Goal: Information Seeking & Learning: Check status

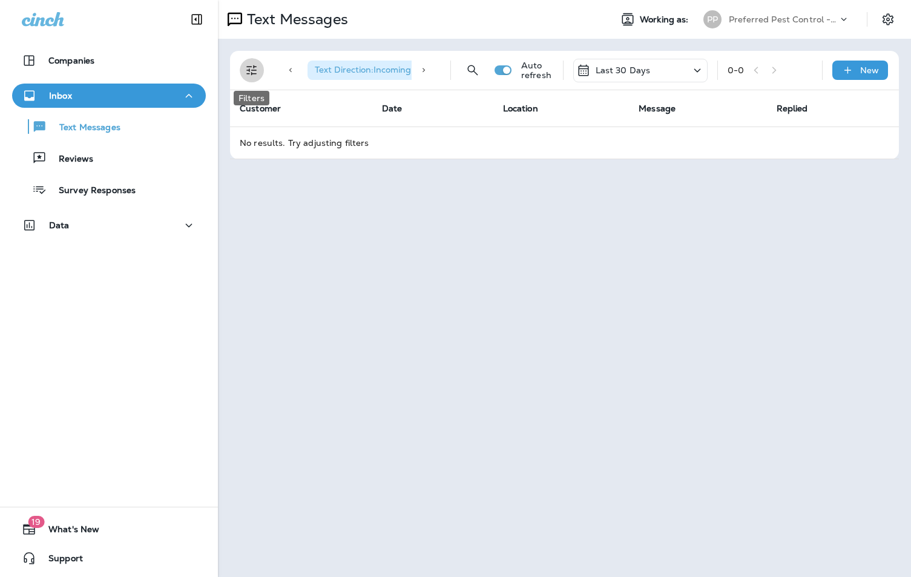
click at [245, 68] on icon "Filters" at bounding box center [252, 70] width 15 height 15
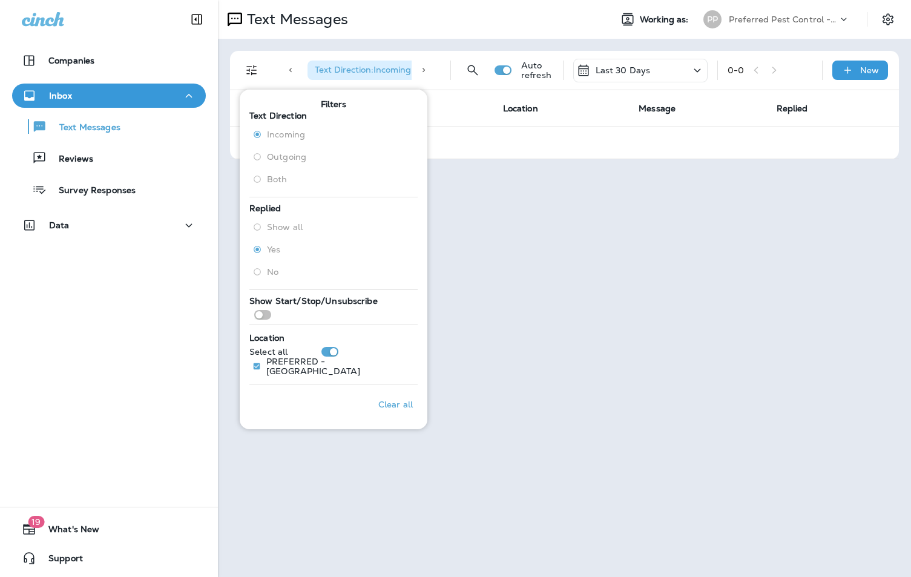
click at [259, 180] on label "Both" at bounding box center [277, 179] width 59 height 19
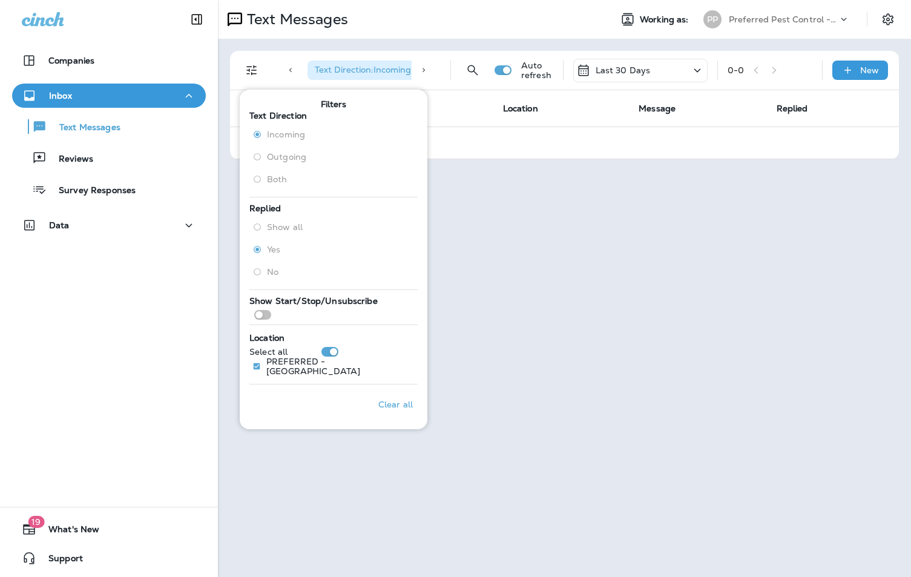
click at [501, 197] on div "Text Messages Working as: PP Preferred Pest Control - Palmetto Text Direction :…" at bounding box center [564, 288] width 693 height 577
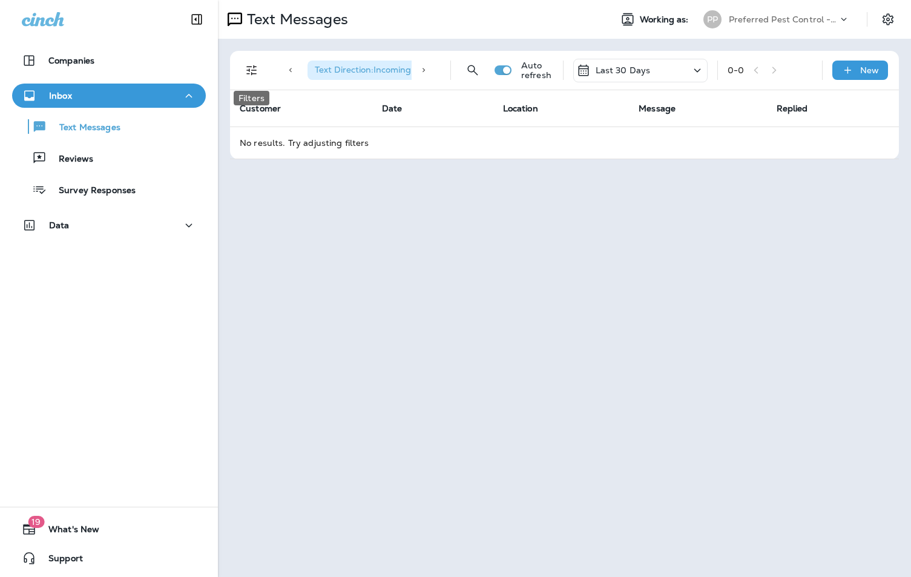
click at [251, 73] on icon "Filters" at bounding box center [251, 70] width 10 height 10
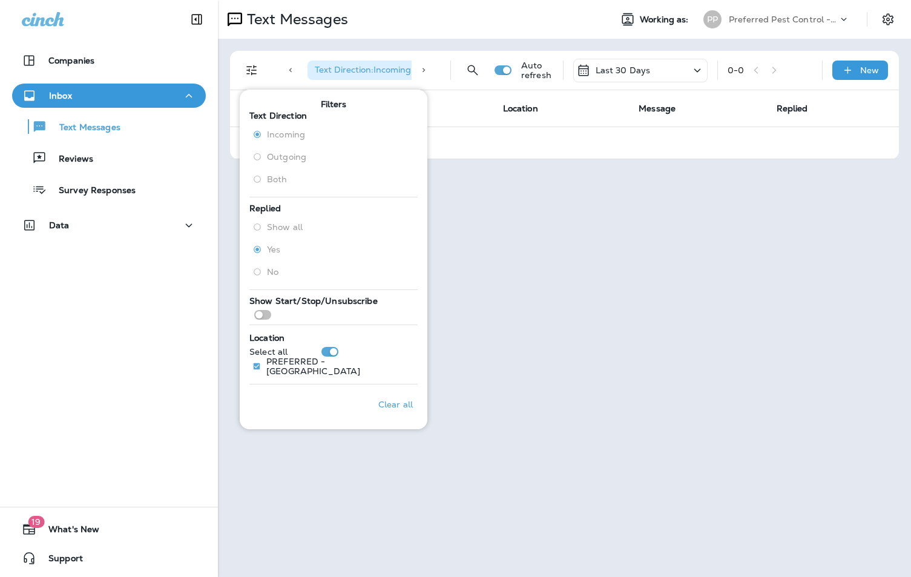
click at [252, 178] on label "Both" at bounding box center [277, 179] width 59 height 19
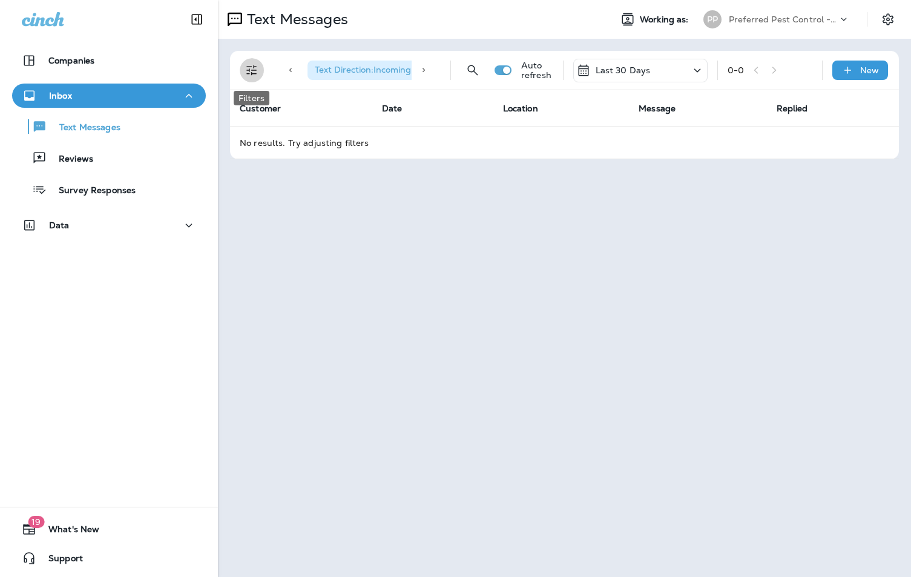
click at [252, 73] on icon "Filters" at bounding box center [251, 70] width 10 height 10
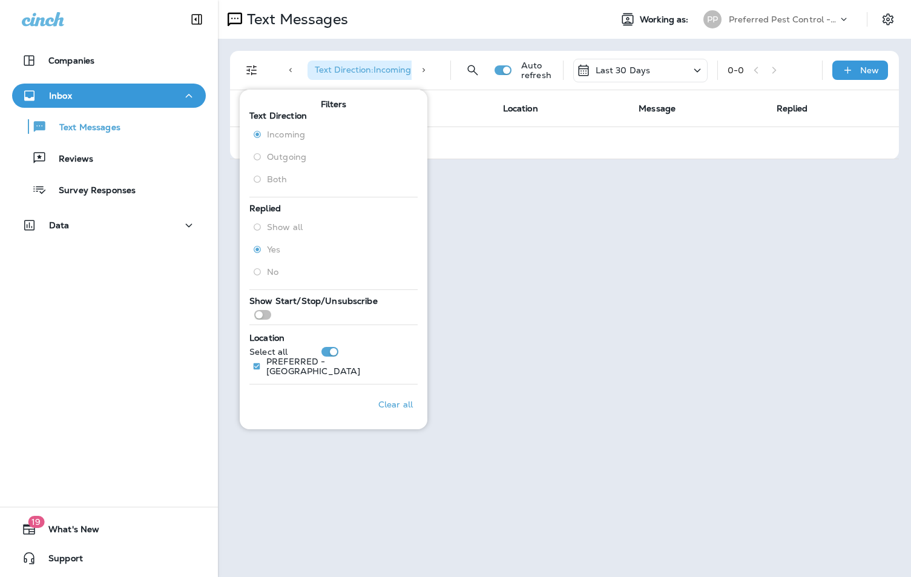
click at [259, 178] on label "Both" at bounding box center [277, 179] width 59 height 19
click at [371, 495] on div "Text Messages Working as: PP Preferred Pest Control - Palmetto Text Direction :…" at bounding box center [564, 288] width 693 height 577
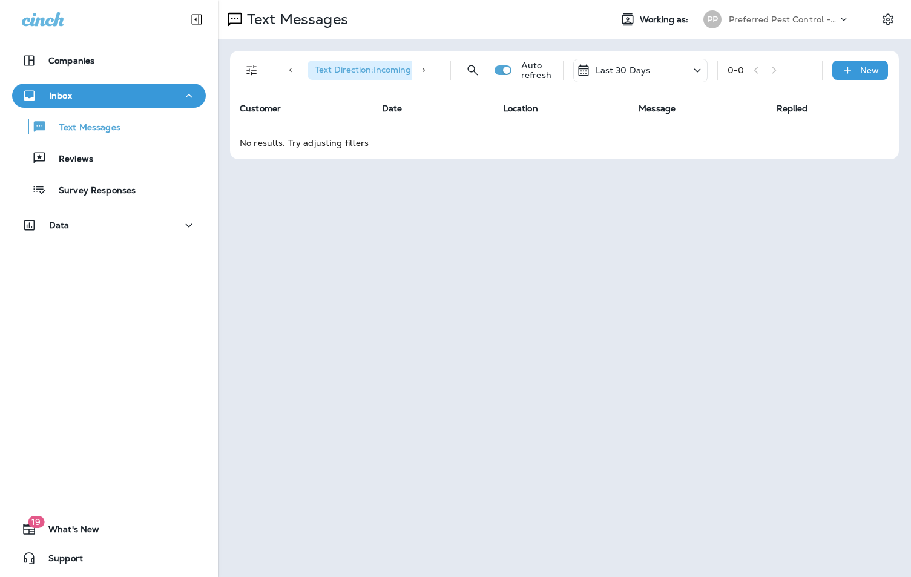
click at [252, 68] on icon "Filters" at bounding box center [252, 70] width 15 height 15
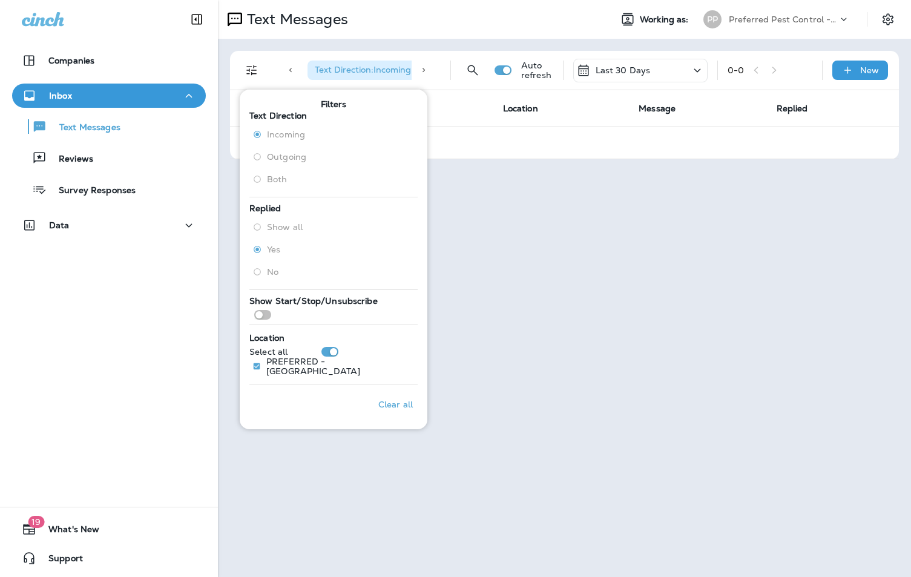
click at [383, 401] on p "Clear all" at bounding box center [395, 405] width 35 height 10
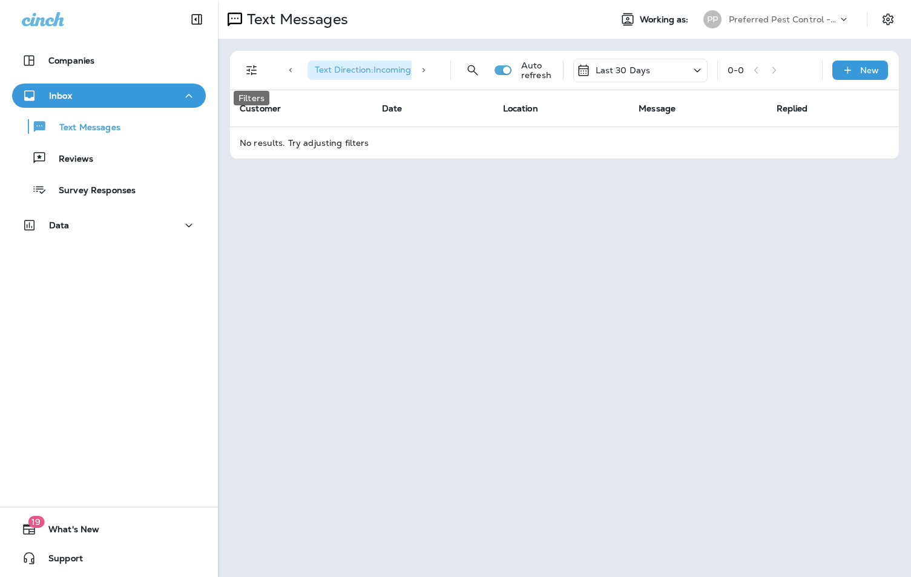
click at [256, 68] on icon "Filters" at bounding box center [252, 70] width 15 height 15
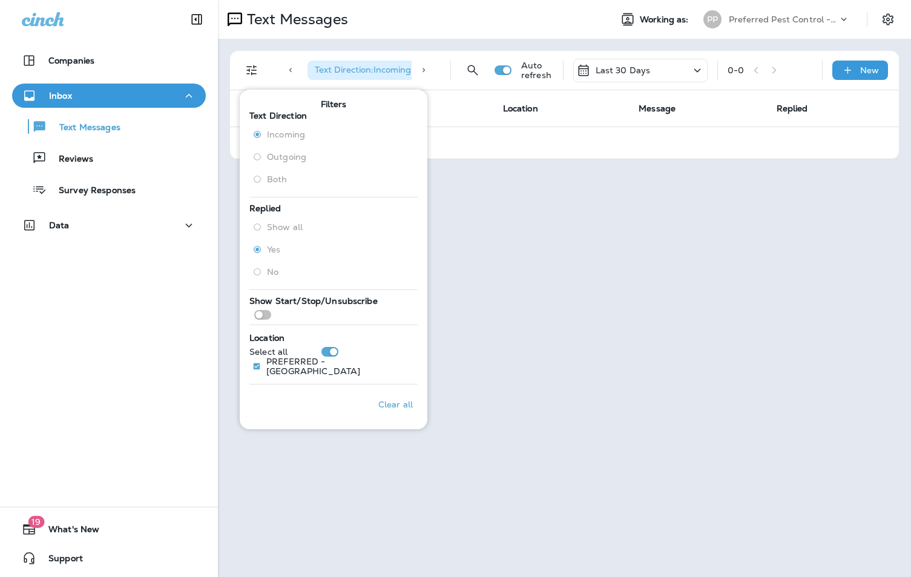
click at [262, 175] on label "Both" at bounding box center [277, 179] width 59 height 19
click at [258, 156] on label "Outgoing" at bounding box center [277, 156] width 59 height 19
click at [169, 100] on div "Inbox" at bounding box center [109, 95] width 174 height 15
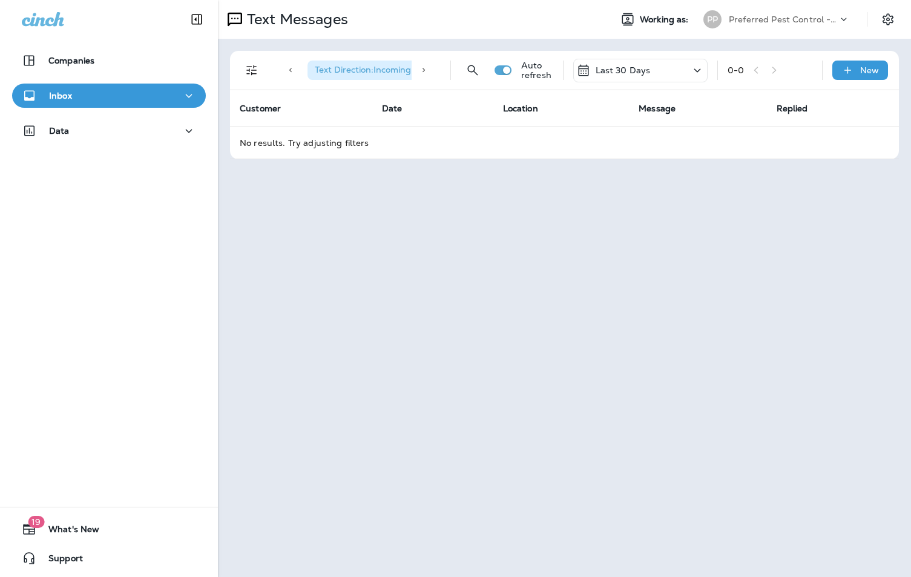
click at [169, 100] on div "Inbox" at bounding box center [109, 95] width 174 height 15
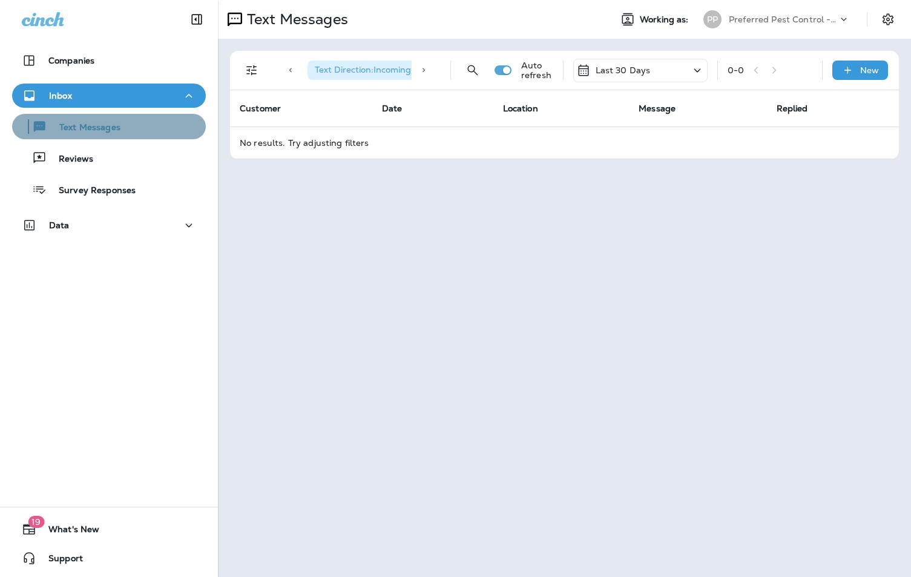
click at [113, 128] on p "Text Messages" at bounding box center [83, 128] width 73 height 12
click at [297, 68] on div at bounding box center [290, 70] width 24 height 29
click at [429, 60] on div at bounding box center [424, 70] width 24 height 29
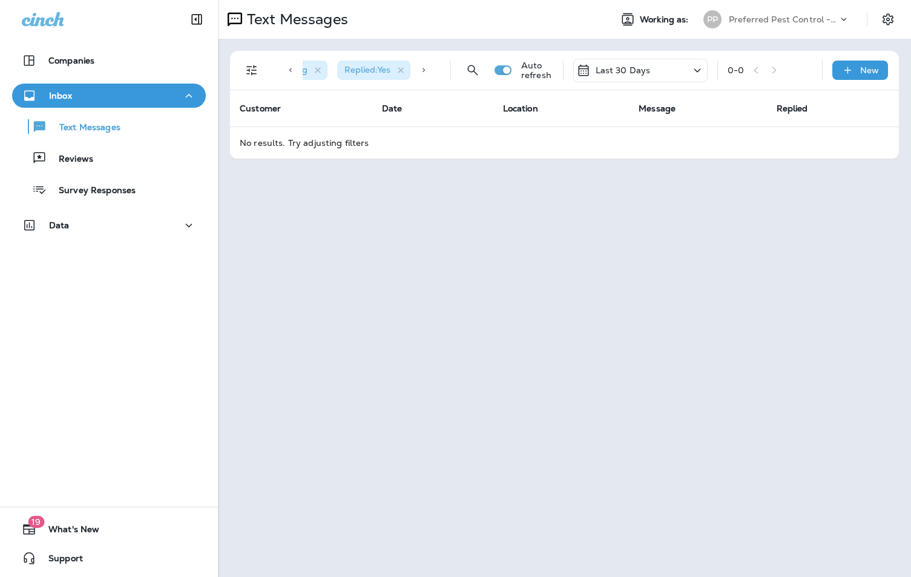
scroll to position [0, 108]
click at [397, 71] on icon "button" at bounding box center [397, 70] width 10 height 10
click at [272, 65] on div "Text Direction : Incoming Auto refresh Last 30 Days 0 - 0 New" at bounding box center [567, 70] width 654 height 39
drag, startPoint x: 250, startPoint y: 70, endPoint x: 252, endPoint y: 76, distance: 6.5
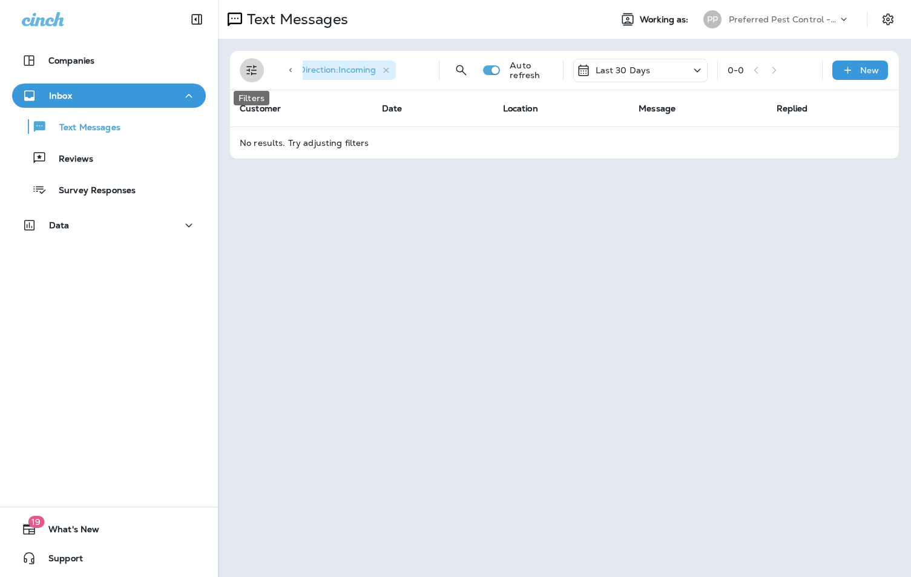
click at [251, 71] on icon "Filters" at bounding box center [252, 70] width 15 height 15
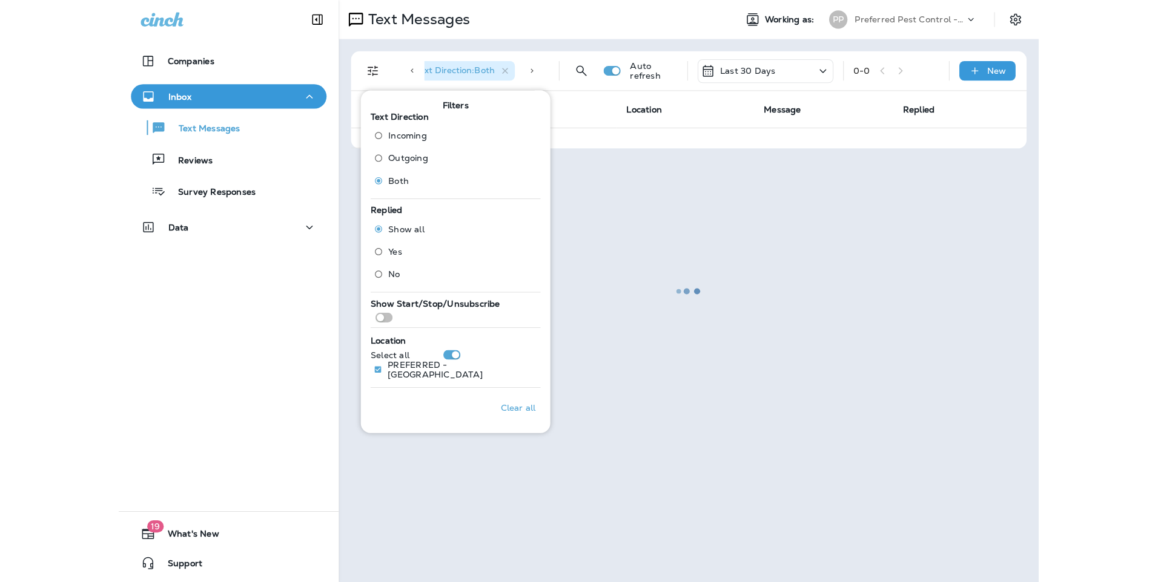
scroll to position [0, 20]
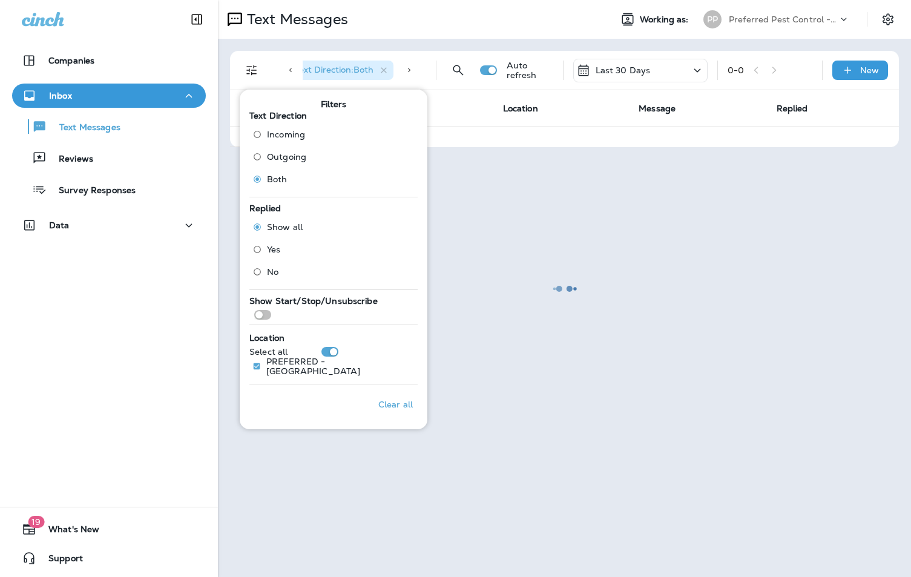
click at [245, 39] on div at bounding box center [564, 288] width 691 height 575
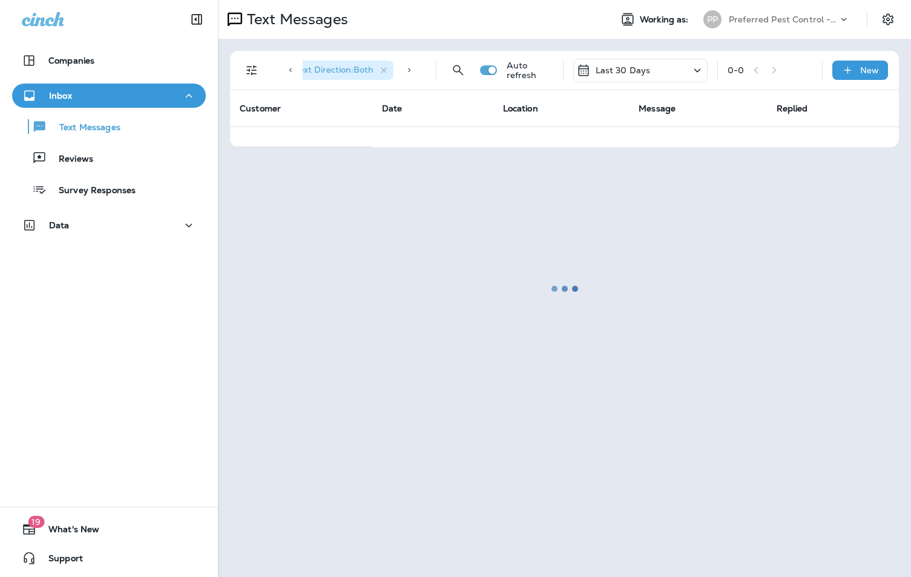
click at [412, 71] on div at bounding box center [564, 288] width 691 height 575
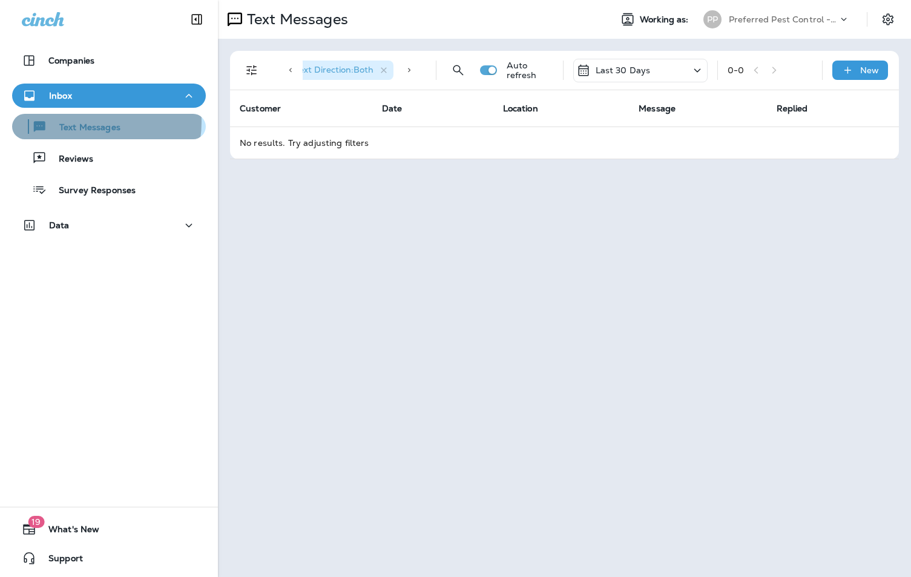
click at [82, 122] on p "Text Messages" at bounding box center [83, 128] width 73 height 12
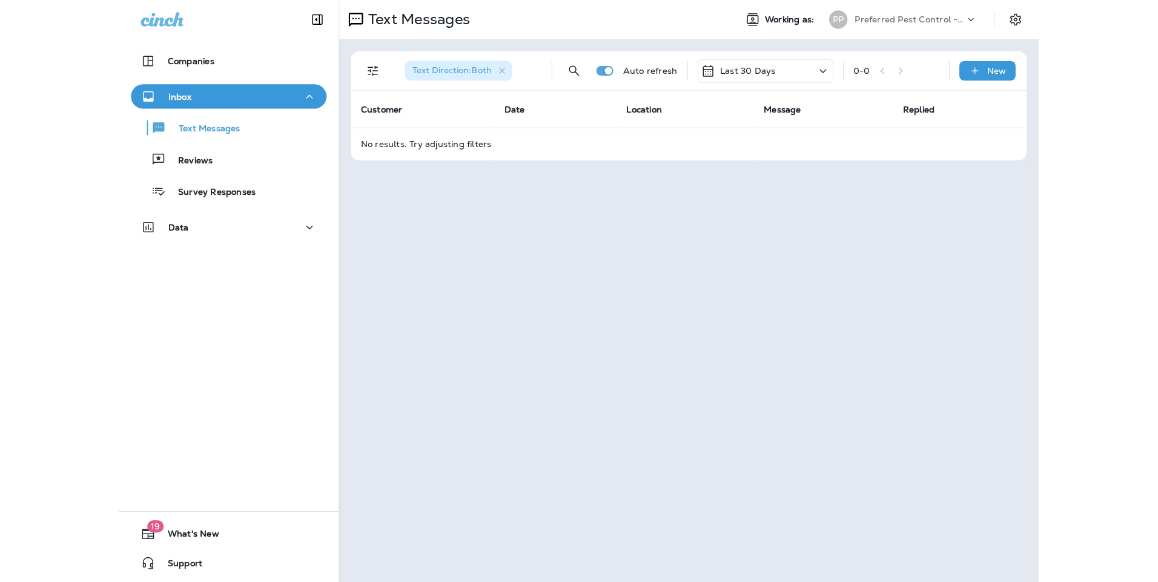
scroll to position [0, 0]
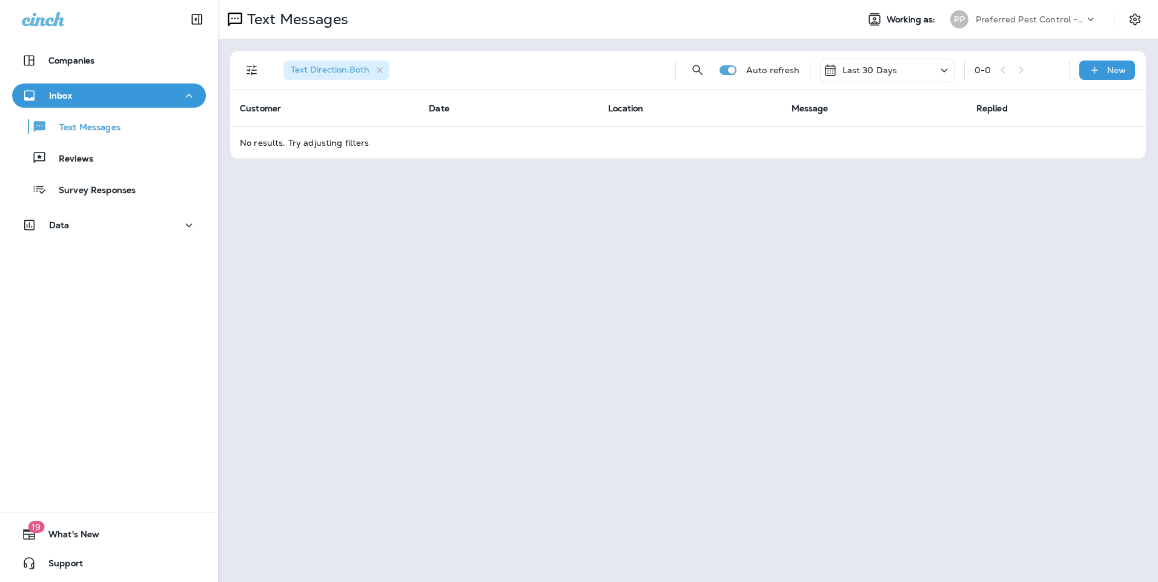
drag, startPoint x: 651, startPoint y: 15, endPoint x: 444, endPoint y: 355, distance: 398.3
click at [444, 355] on div "Text Messages Working as: PP Preferred Pest Control - Palmetto Text Direction :…" at bounding box center [688, 291] width 940 height 582
drag, startPoint x: 345, startPoint y: 311, endPoint x: 128, endPoint y: 307, distance: 217.4
drag, startPoint x: 128, startPoint y: 307, endPoint x: 62, endPoint y: 361, distance: 85.6
click at [62, 361] on div "Companies Inbox Text Messages Reviews Survey Responses Data 19 What's New Suppo…" at bounding box center [109, 291] width 218 height 582
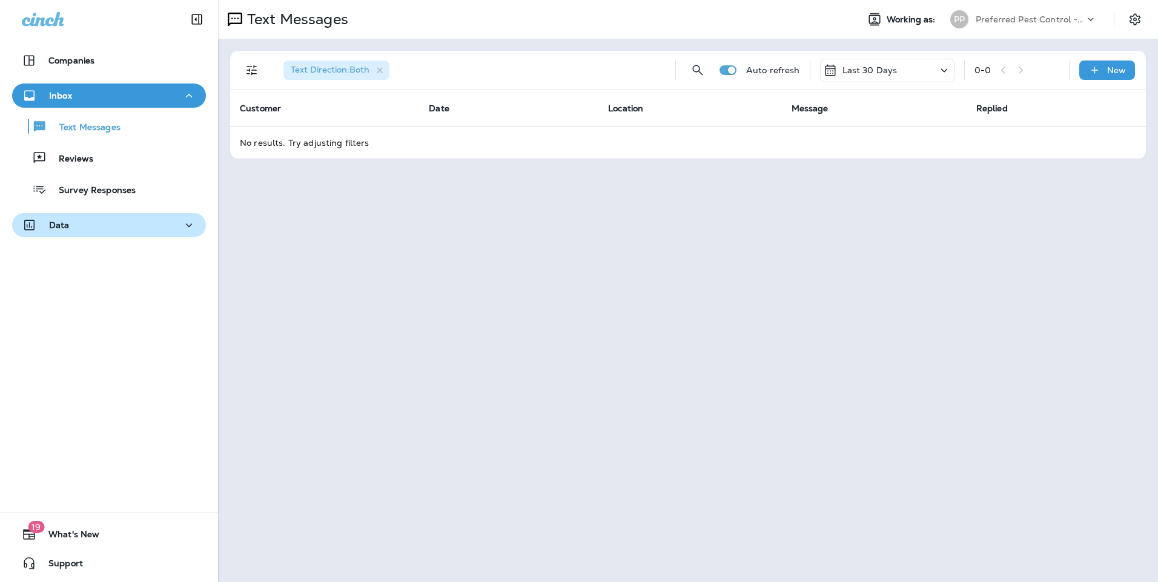
click at [188, 216] on button "Data" at bounding box center [109, 225] width 194 height 24
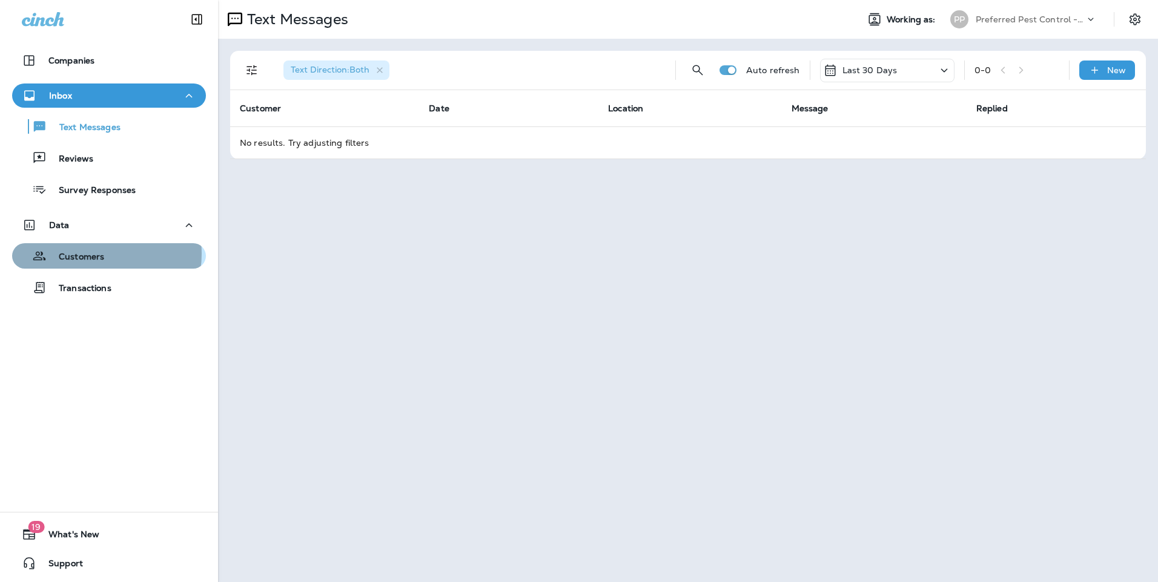
click at [91, 254] on p "Customers" at bounding box center [76, 258] width 58 height 12
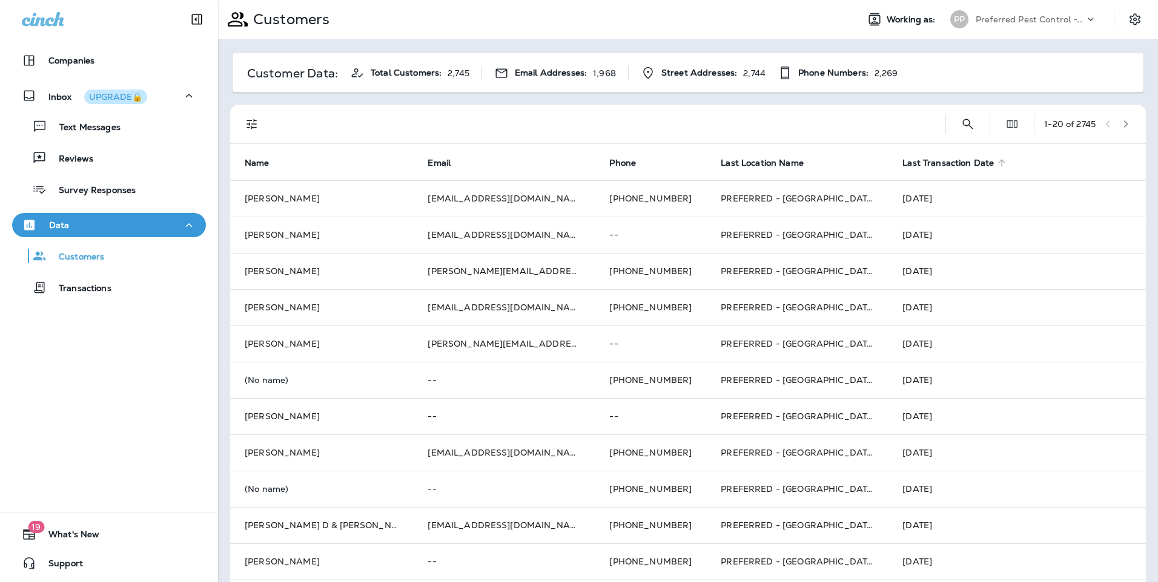
click at [902, 161] on span "Last Transaction Date" at bounding box center [947, 163] width 91 height 10
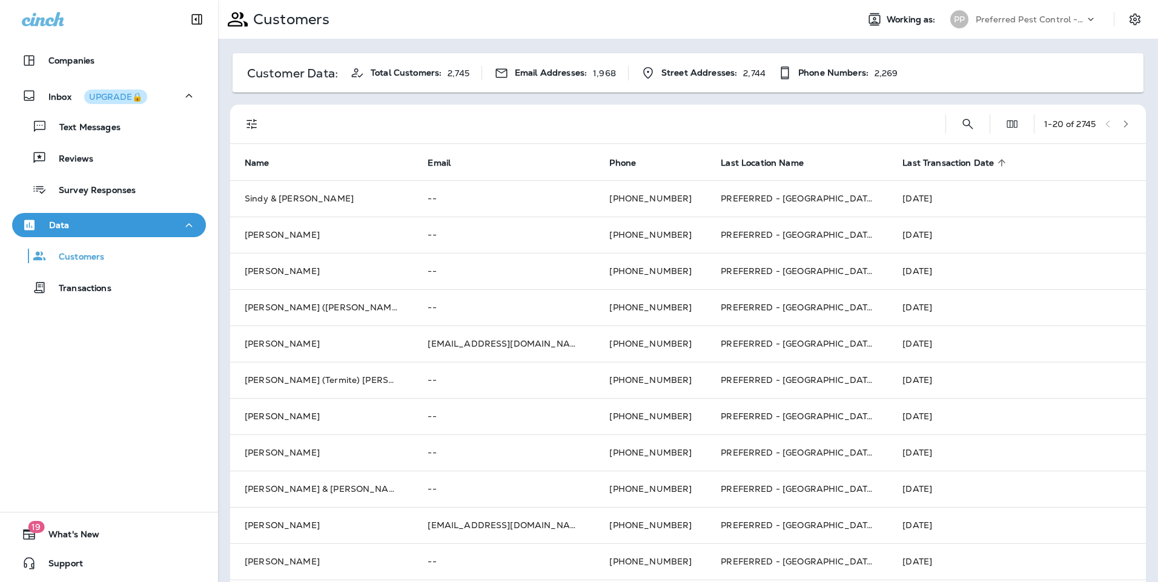
click at [902, 161] on span "Last Transaction Date" at bounding box center [947, 163] width 91 height 10
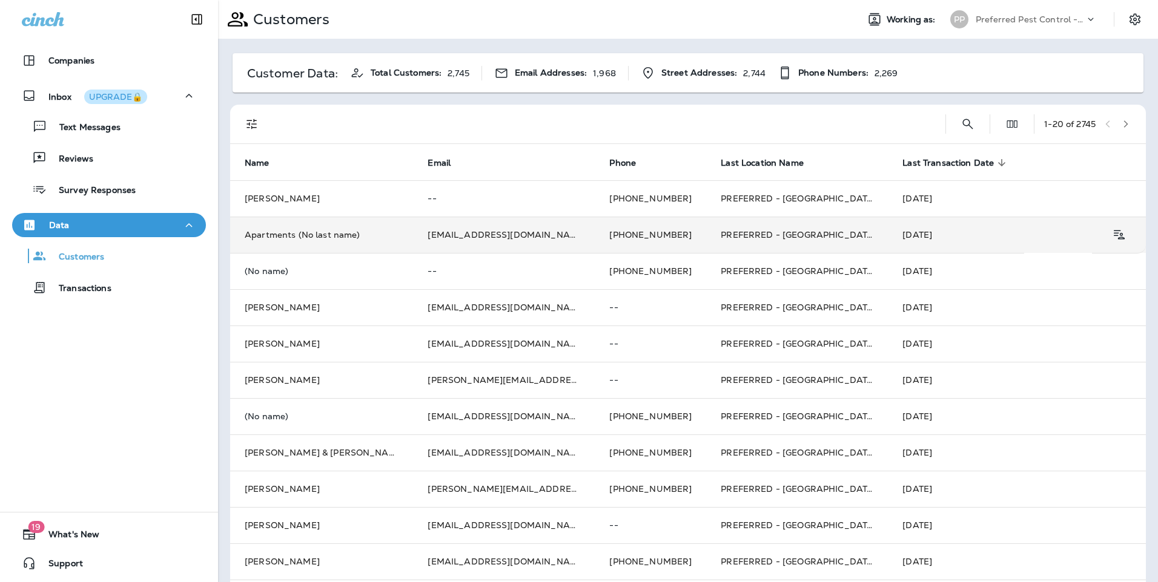
click at [328, 237] on td "Apartments (No last name)" at bounding box center [321, 235] width 183 height 36
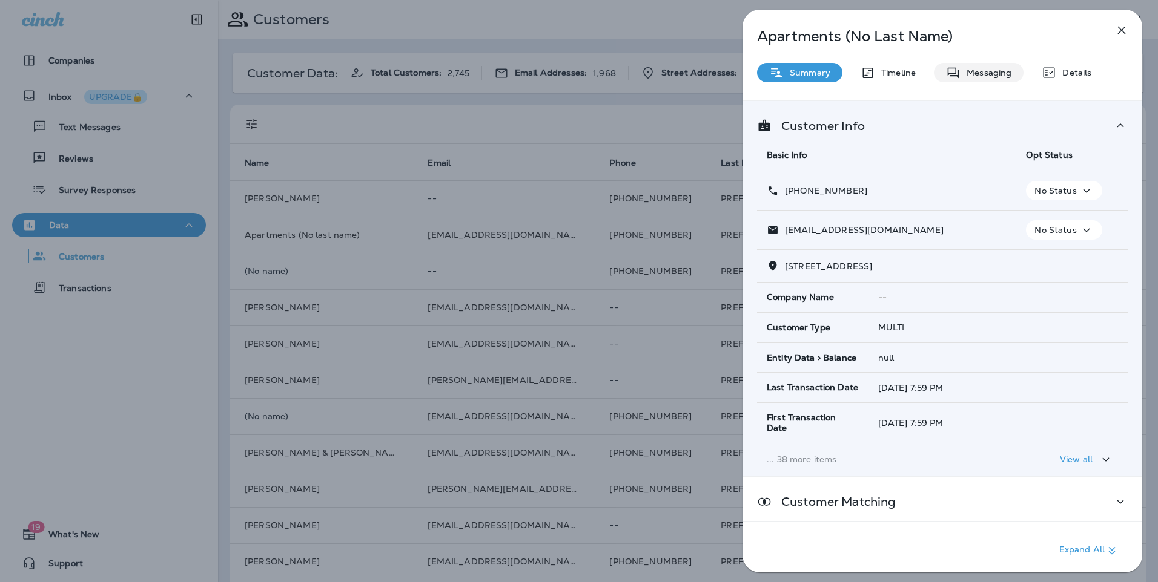
click at [911, 75] on p "Messaging" at bounding box center [985, 73] width 51 height 10
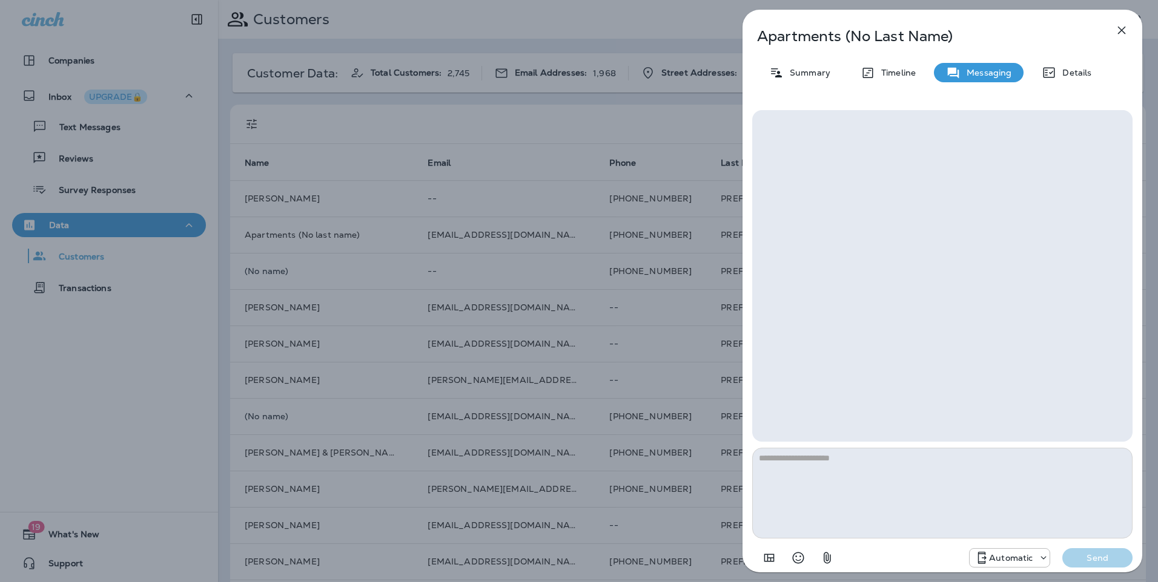
click at [911, 30] on icon "button" at bounding box center [1122, 31] width 8 height 8
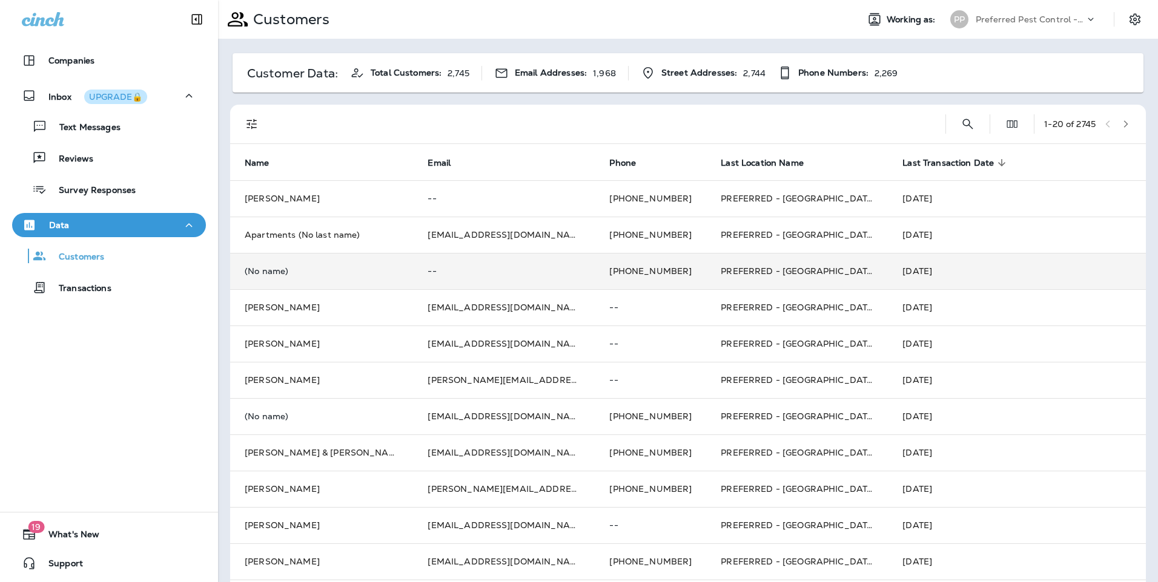
click at [413, 266] on td "--" at bounding box center [504, 271] width 182 height 36
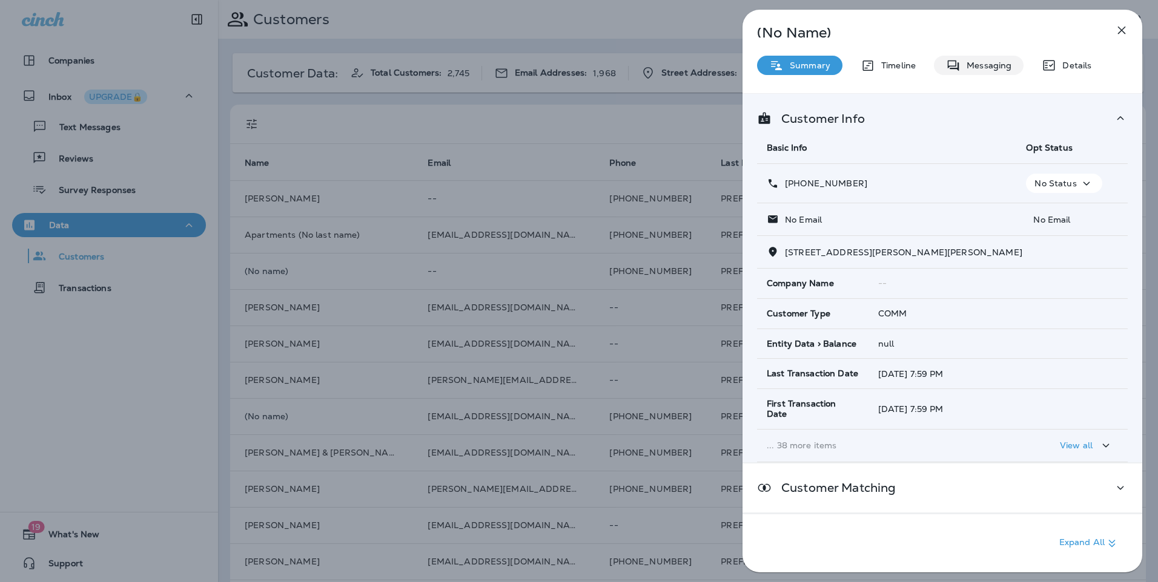
click at [911, 64] on p "Messaging" at bounding box center [985, 66] width 51 height 10
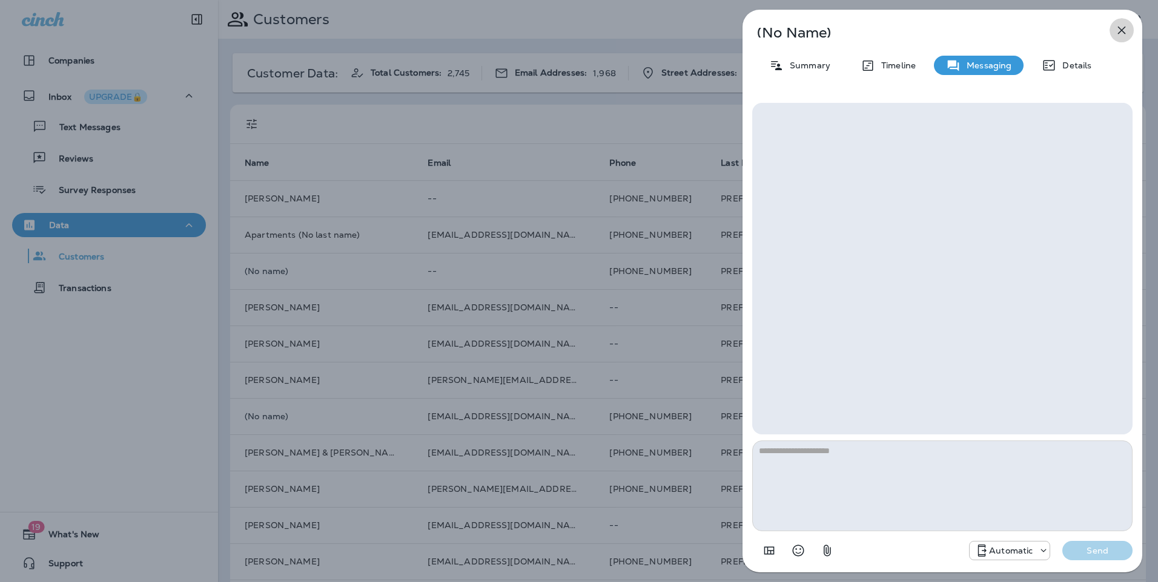
click at [911, 27] on icon "button" at bounding box center [1121, 30] width 15 height 15
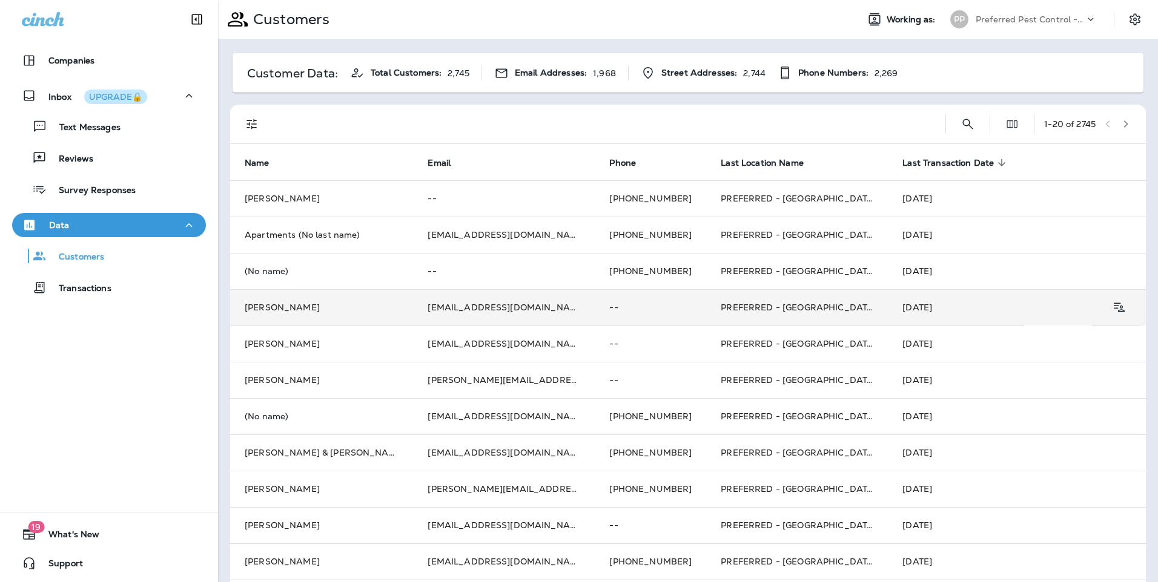
click at [497, 304] on td "[EMAIL_ADDRESS][DOMAIN_NAME]" at bounding box center [504, 307] width 182 height 36
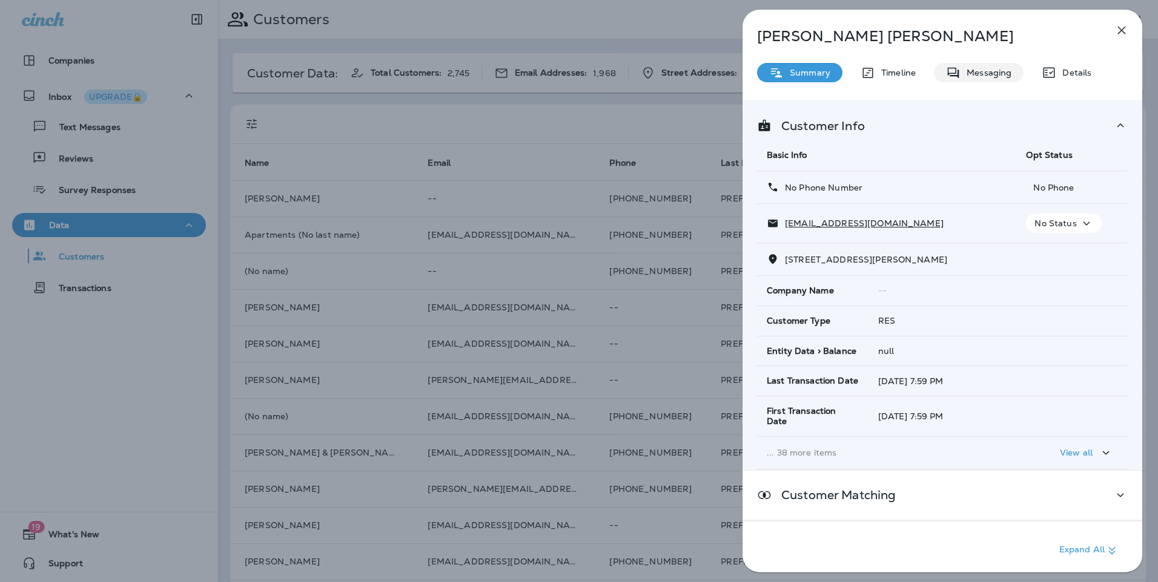
click at [911, 74] on p "Messaging" at bounding box center [985, 73] width 51 height 10
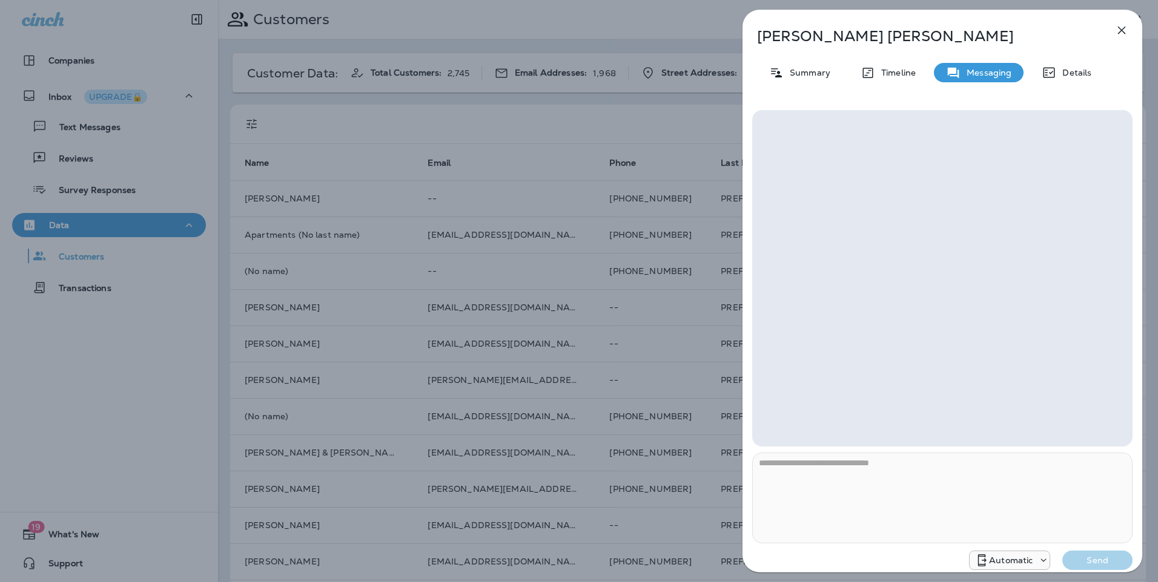
click at [911, 29] on icon "button" at bounding box center [1122, 31] width 8 height 8
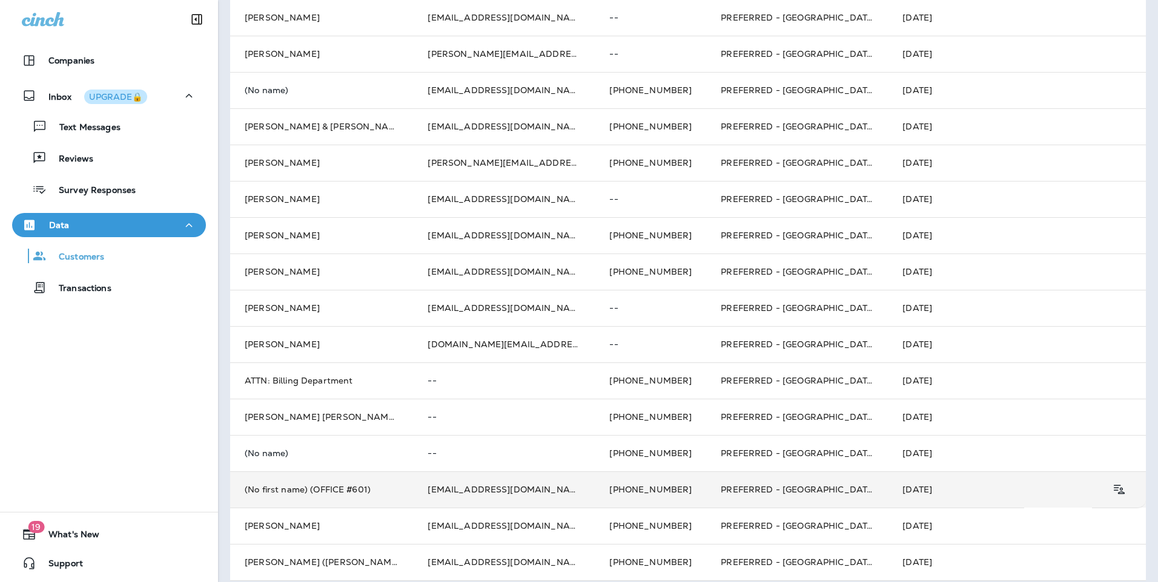
scroll to position [337, 0]
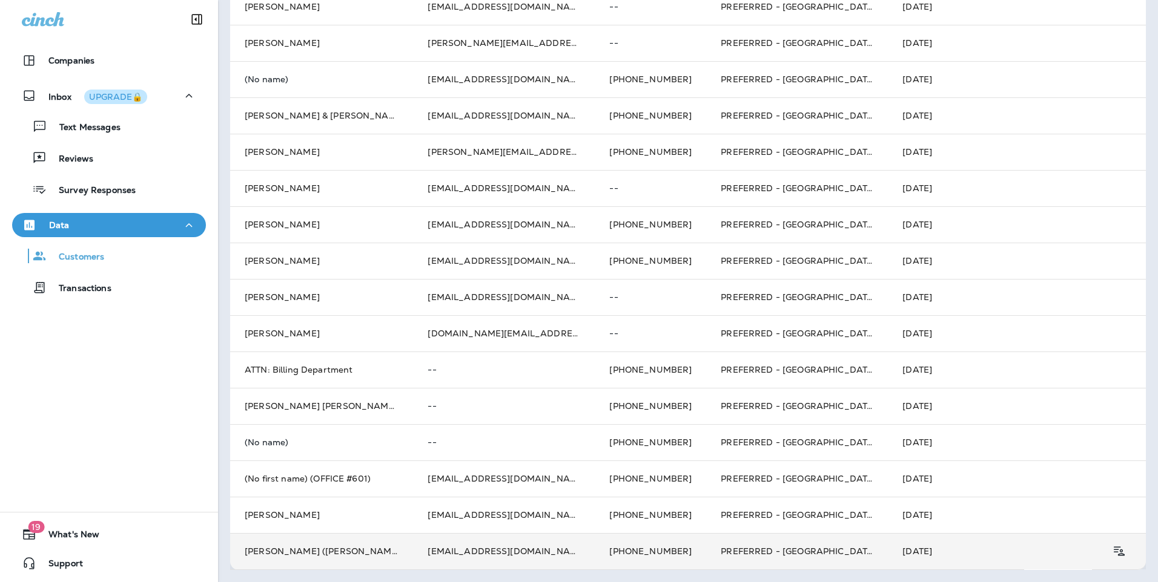
click at [610, 556] on td "[PHONE_NUMBER]" at bounding box center [650, 551] width 111 height 36
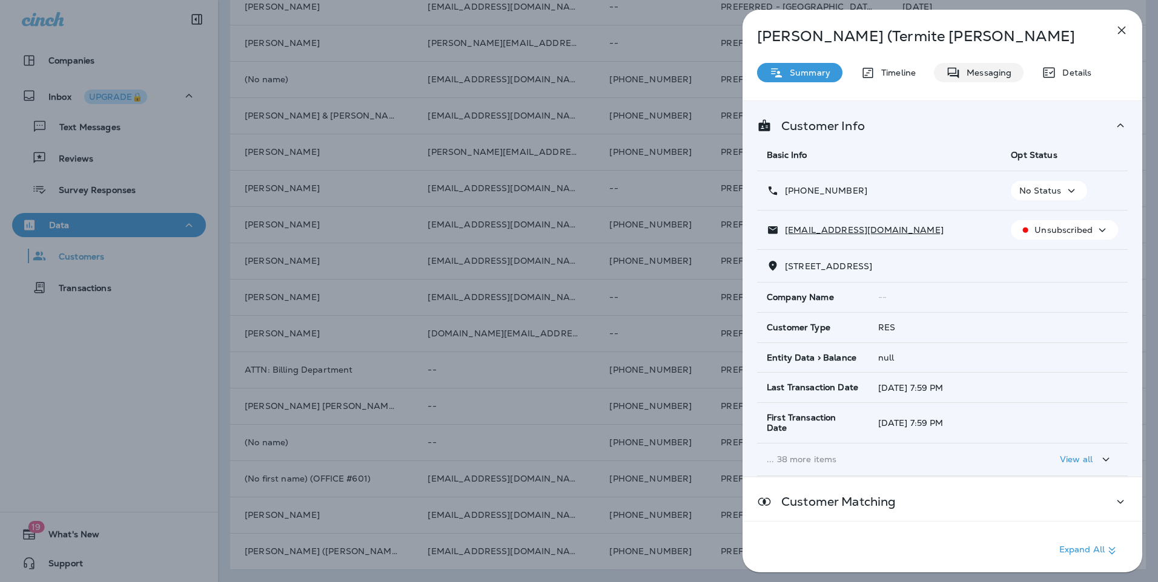
click at [911, 71] on p "Messaging" at bounding box center [985, 73] width 51 height 10
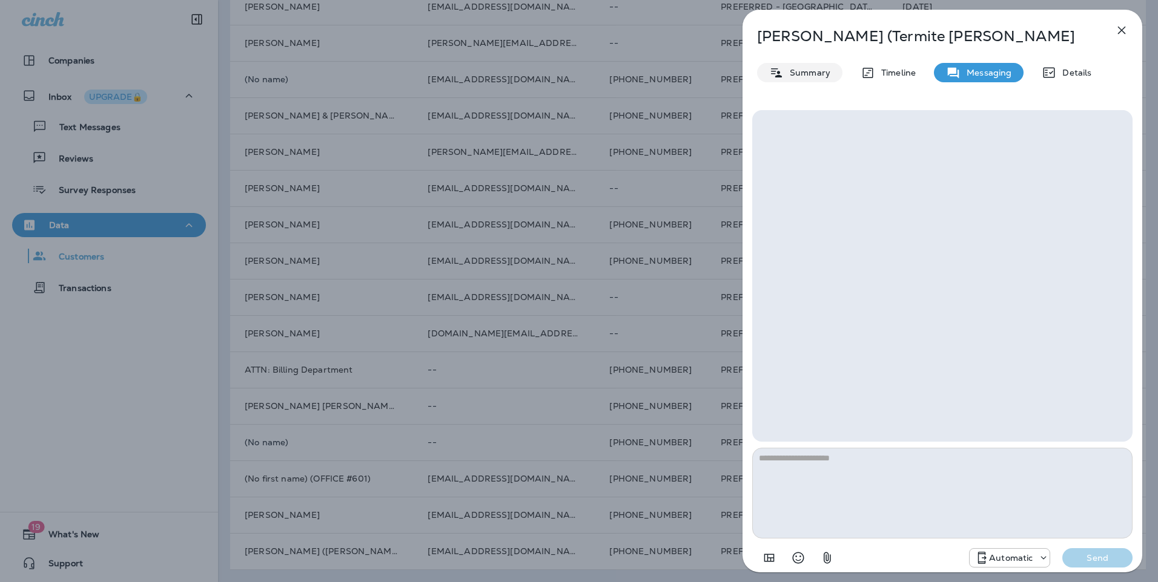
click at [811, 72] on p "Summary" at bounding box center [806, 73] width 47 height 10
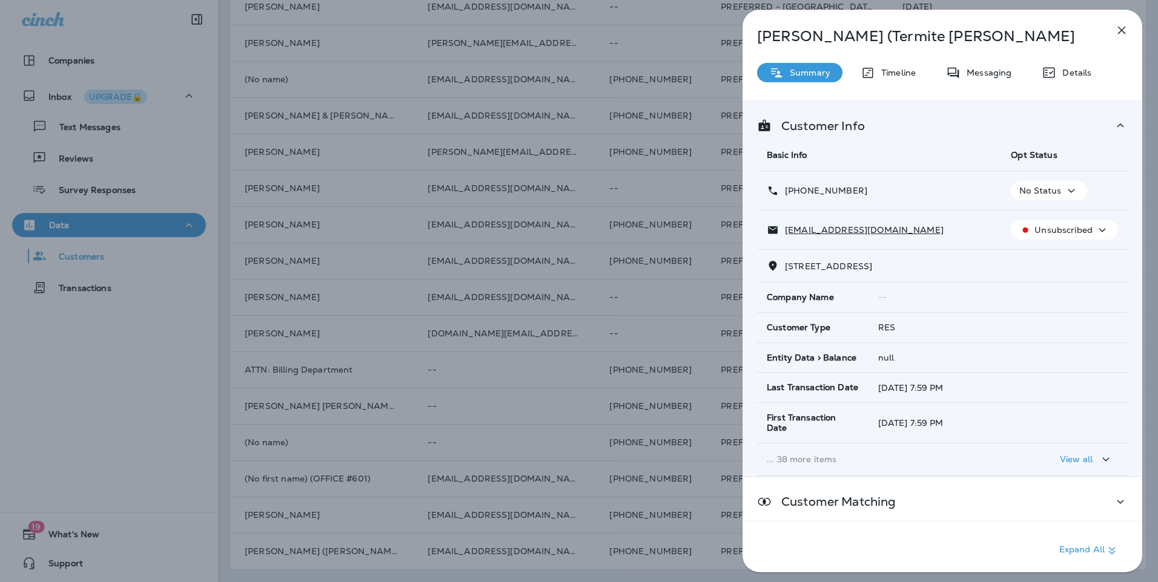
click at [911, 27] on icon "button" at bounding box center [1121, 30] width 15 height 15
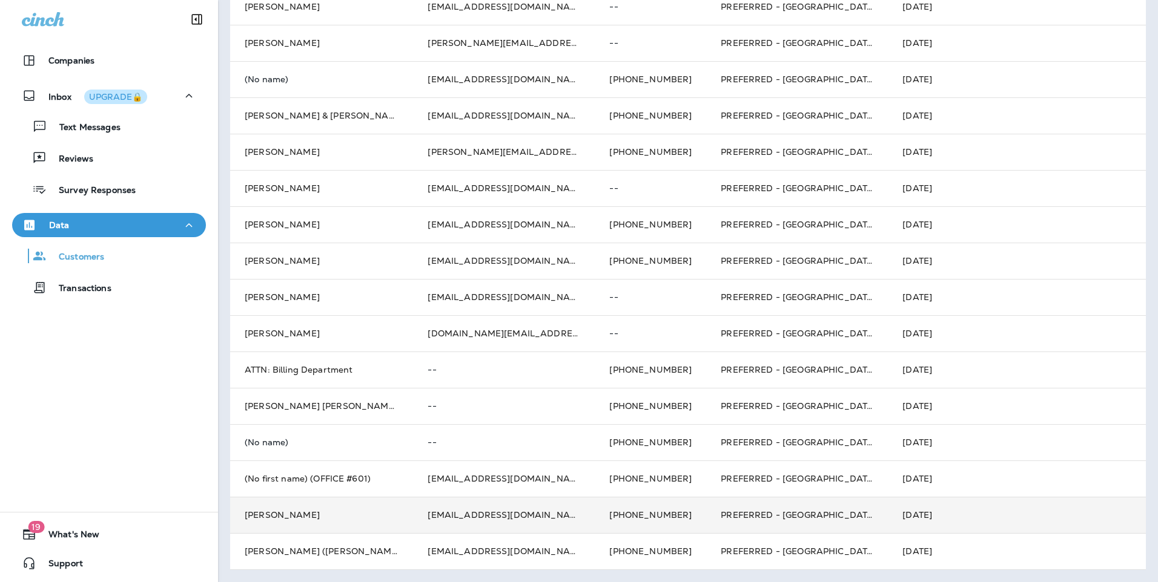
click at [413, 516] on td "[EMAIL_ADDRESS][DOMAIN_NAME]" at bounding box center [504, 515] width 182 height 36
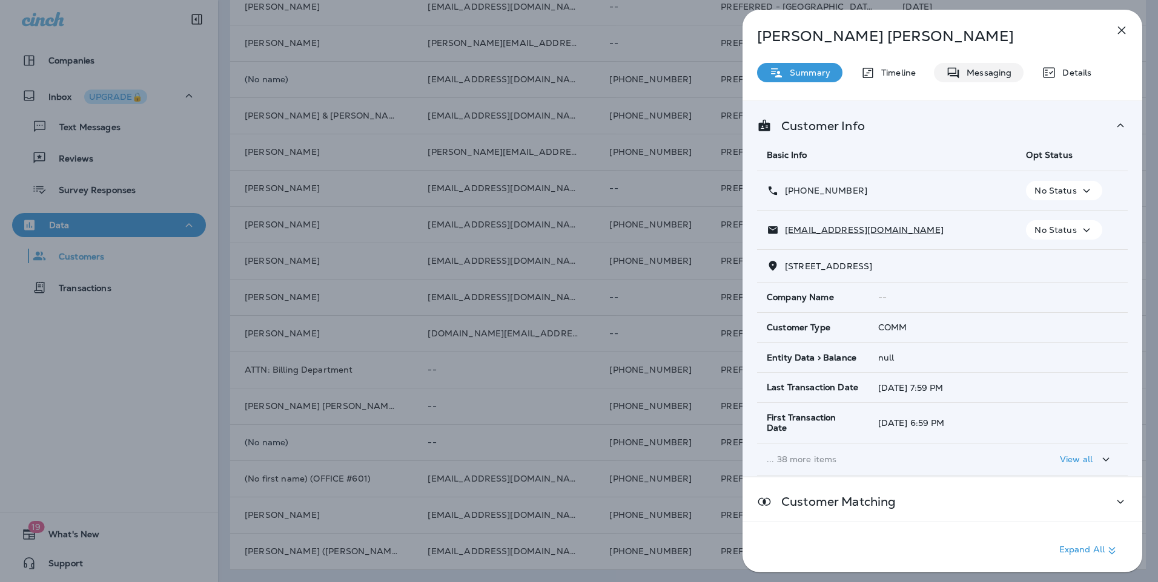
click at [911, 78] on div "Messaging" at bounding box center [979, 72] width 90 height 19
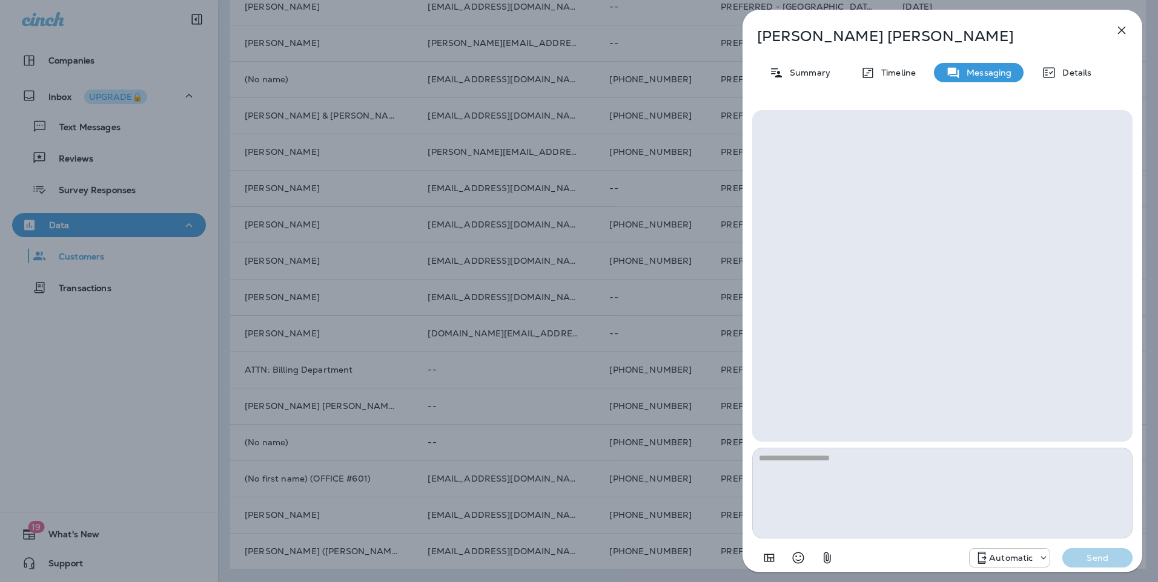
click at [911, 29] on icon "button" at bounding box center [1122, 31] width 8 height 8
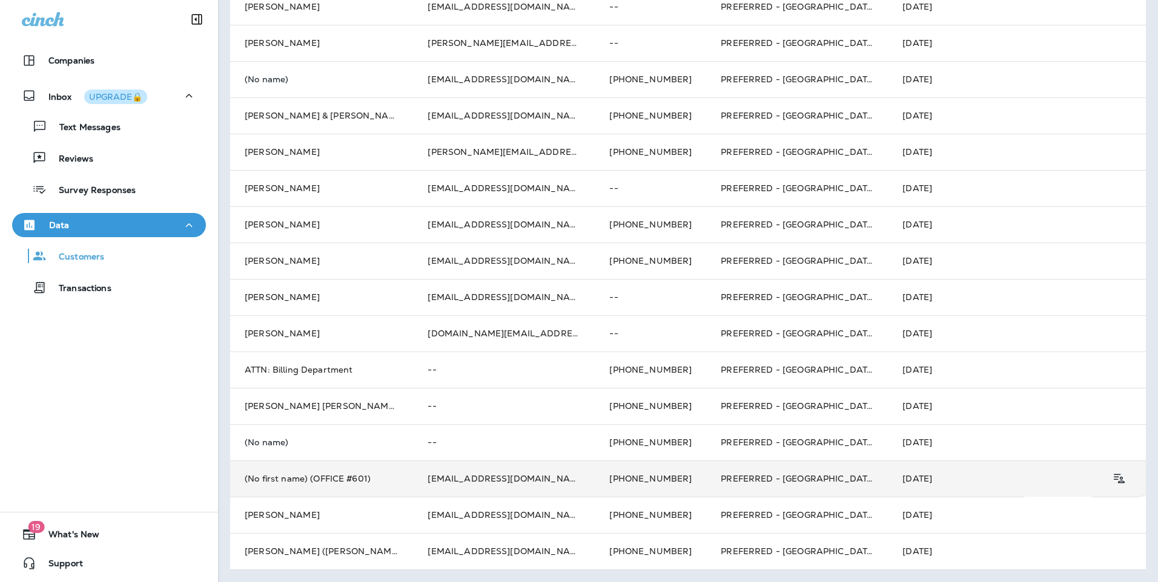
click at [343, 484] on td "(No first name) (OFFICE #601)" at bounding box center [321, 479] width 183 height 36
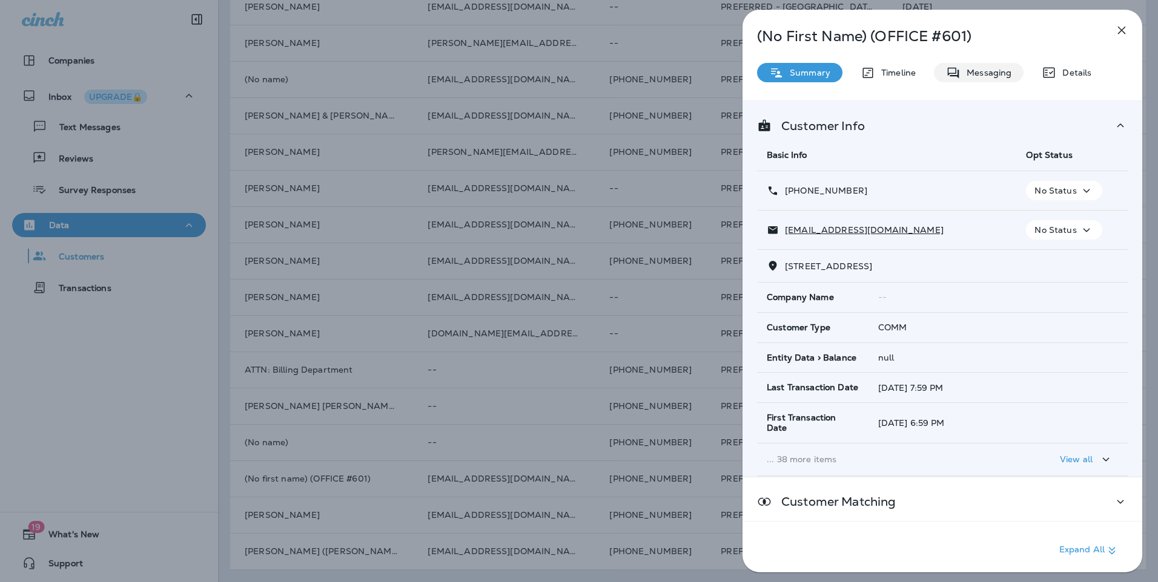
click at [911, 76] on p "Messaging" at bounding box center [985, 73] width 51 height 10
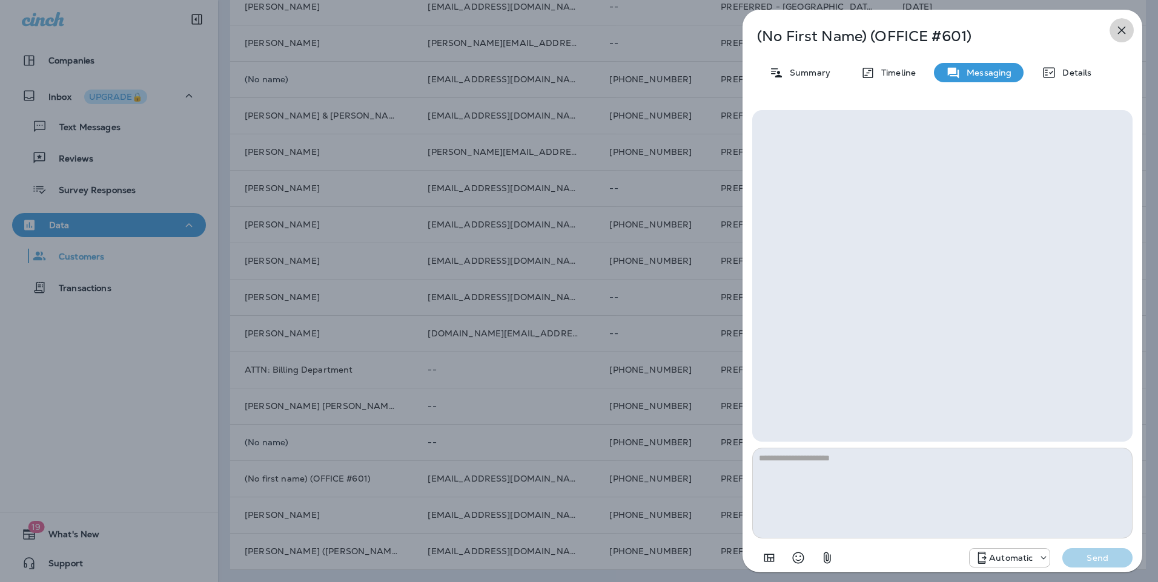
click at [911, 28] on icon "button" at bounding box center [1121, 30] width 15 height 15
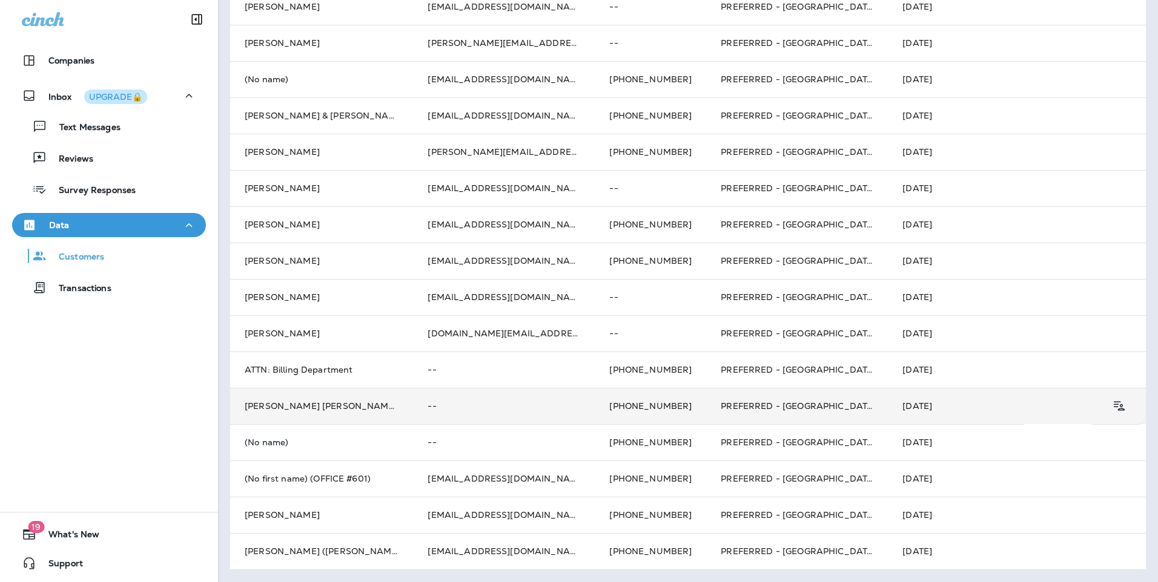
click at [507, 407] on p "--" at bounding box center [503, 406] width 153 height 10
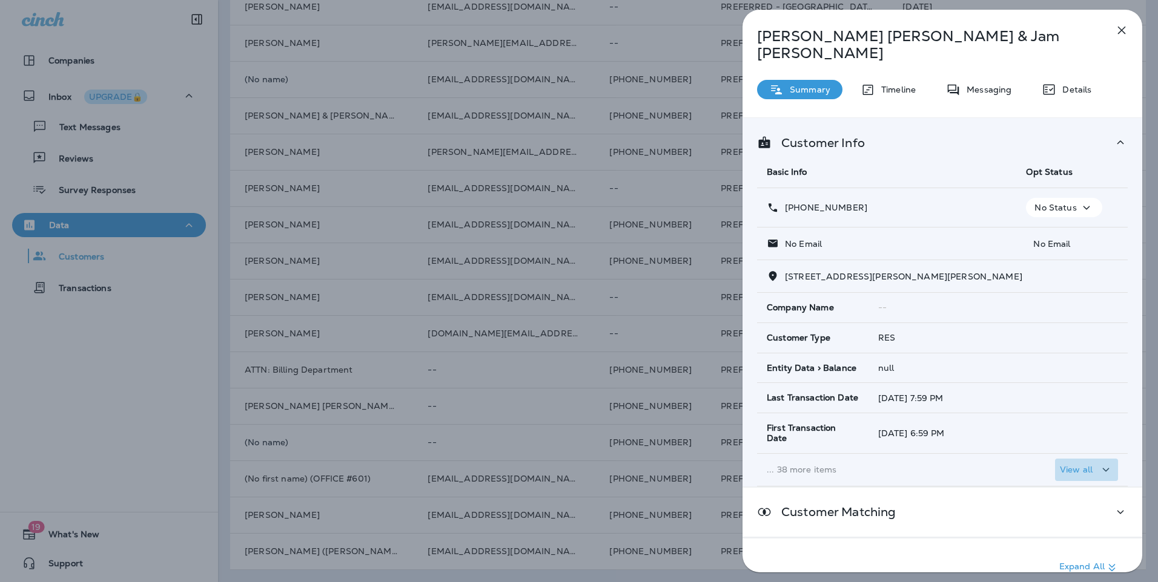
click at [911, 468] on icon "button" at bounding box center [1105, 470] width 7 height 4
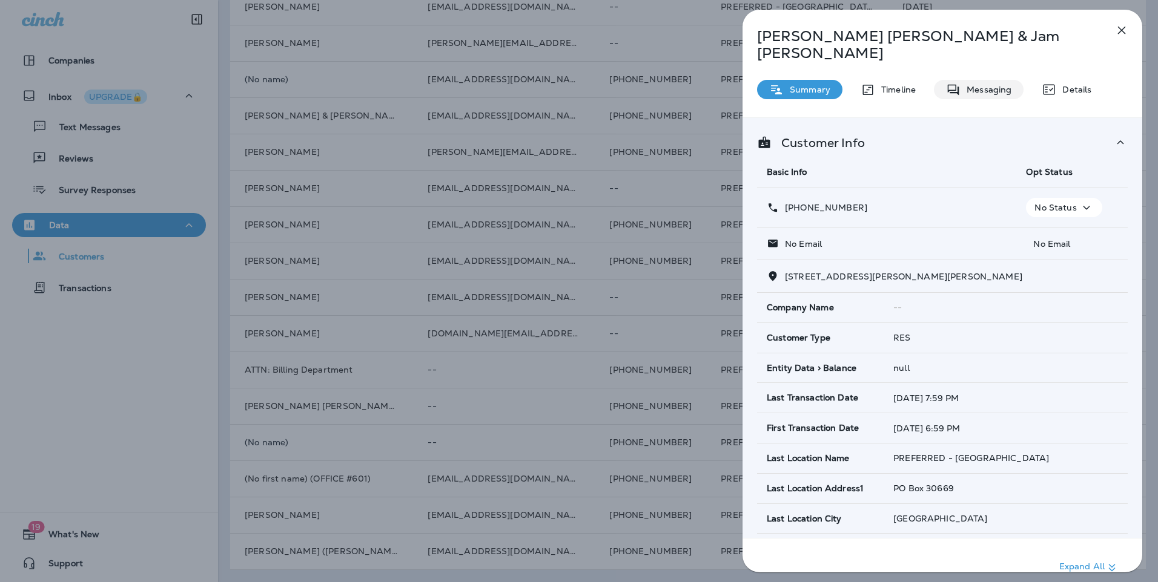
click at [911, 85] on p "Messaging" at bounding box center [985, 90] width 51 height 10
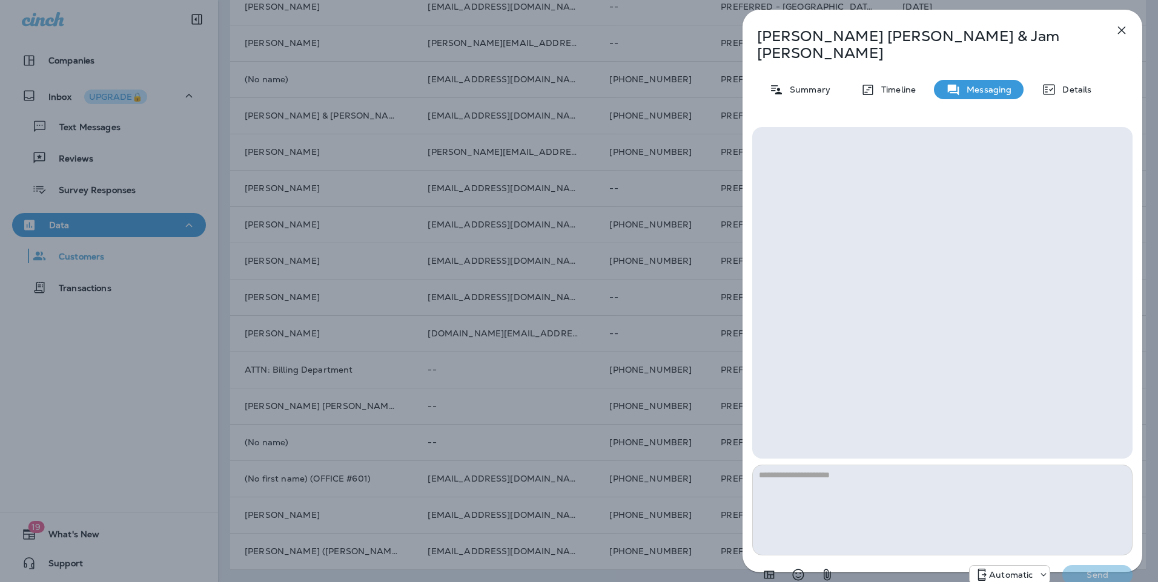
click at [911, 33] on icon "button" at bounding box center [1121, 30] width 15 height 15
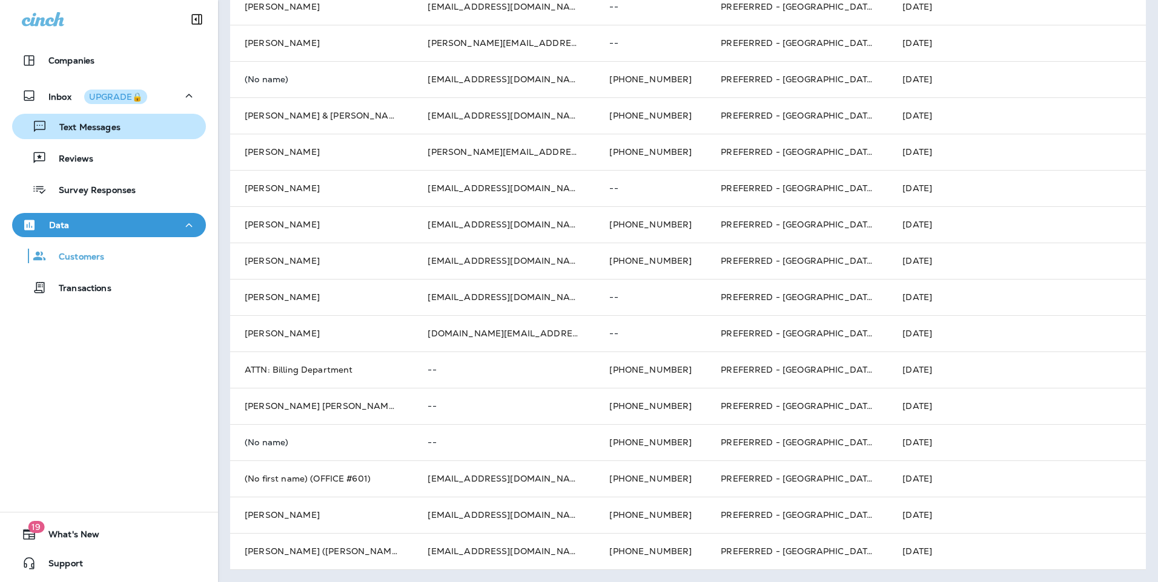
click at [108, 122] on p "Text Messages" at bounding box center [83, 128] width 73 height 12
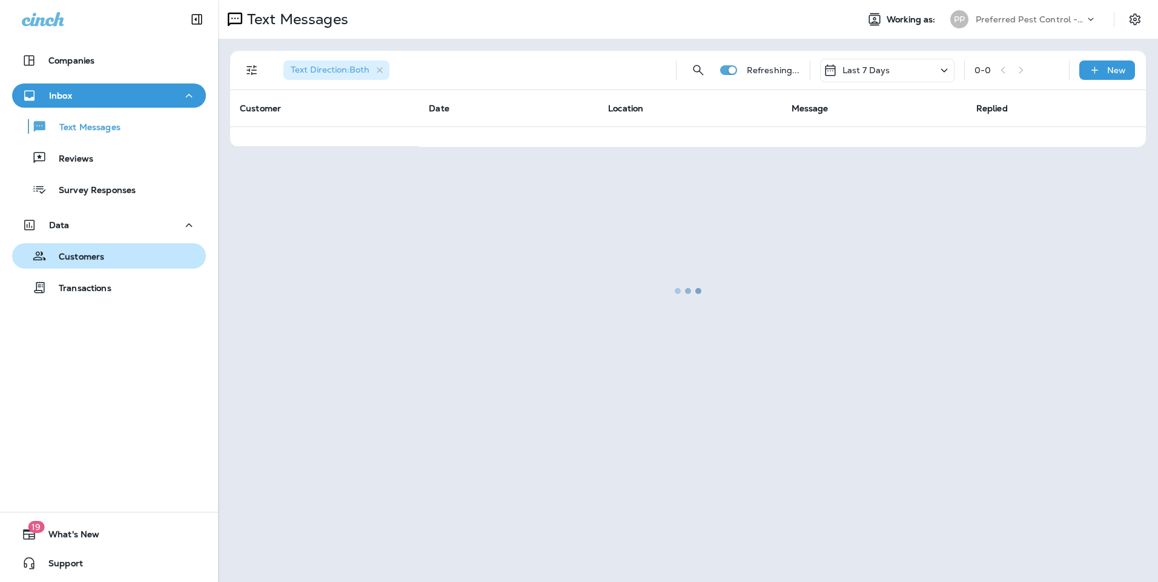
click at [77, 259] on p "Customers" at bounding box center [76, 258] width 58 height 12
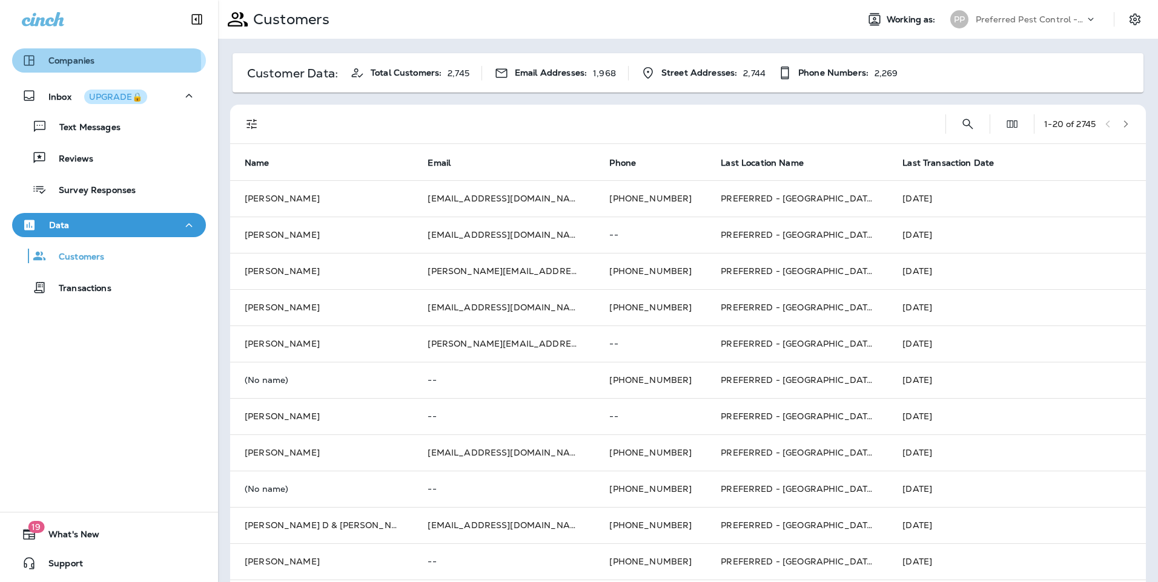
click at [67, 62] on p "Companies" at bounding box center [71, 61] width 46 height 10
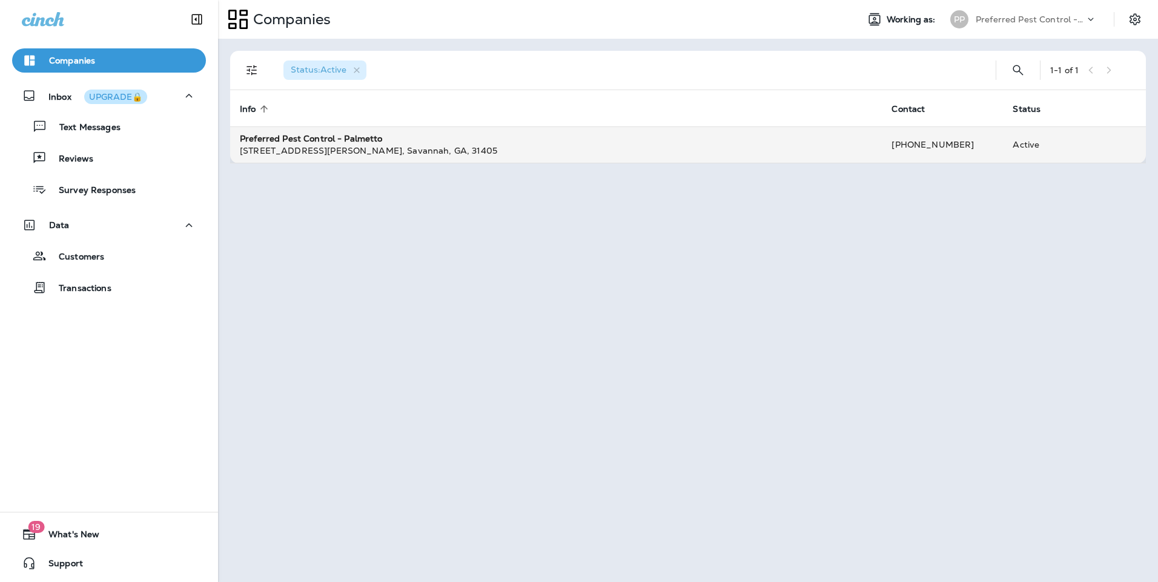
click at [349, 140] on strong "Preferred Pest Control - Palmetto" at bounding box center [311, 138] width 143 height 11
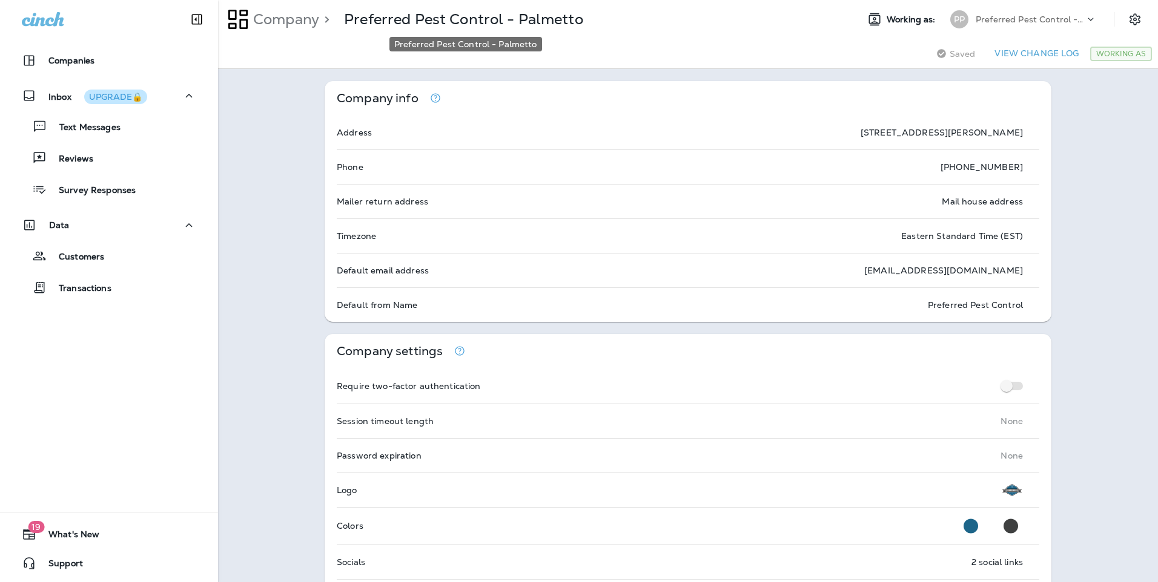
click at [365, 22] on p "Preferred Pest Control - Palmetto" at bounding box center [463, 19] width 239 height 18
click at [911, 21] on icon "Settings" at bounding box center [1134, 19] width 15 height 15
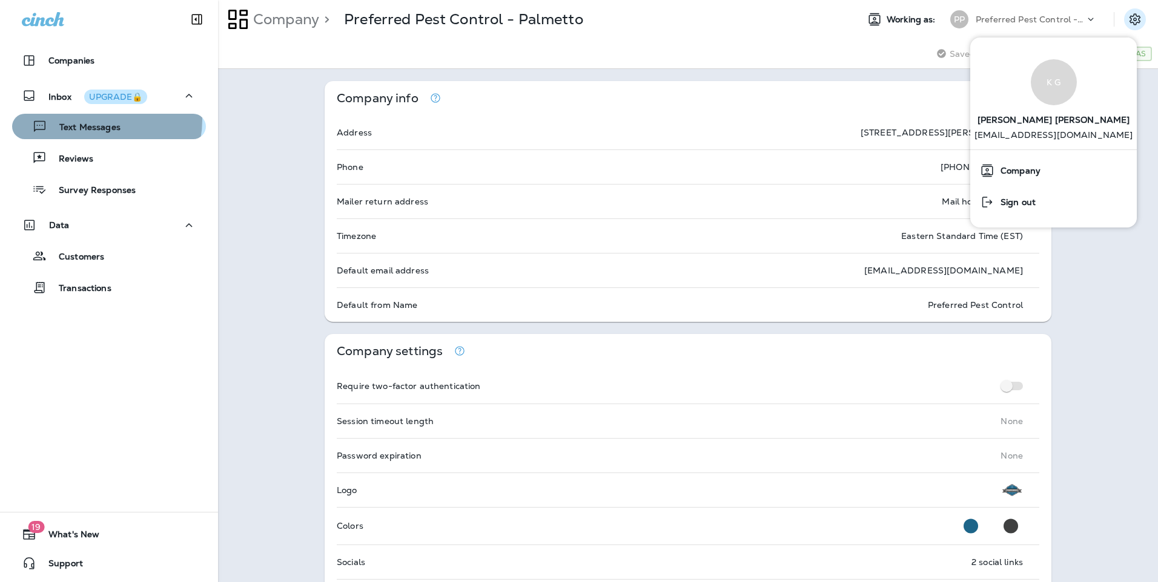
click at [96, 120] on div "Text Messages" at bounding box center [69, 126] width 104 height 18
